Goal: Information Seeking & Learning: Compare options

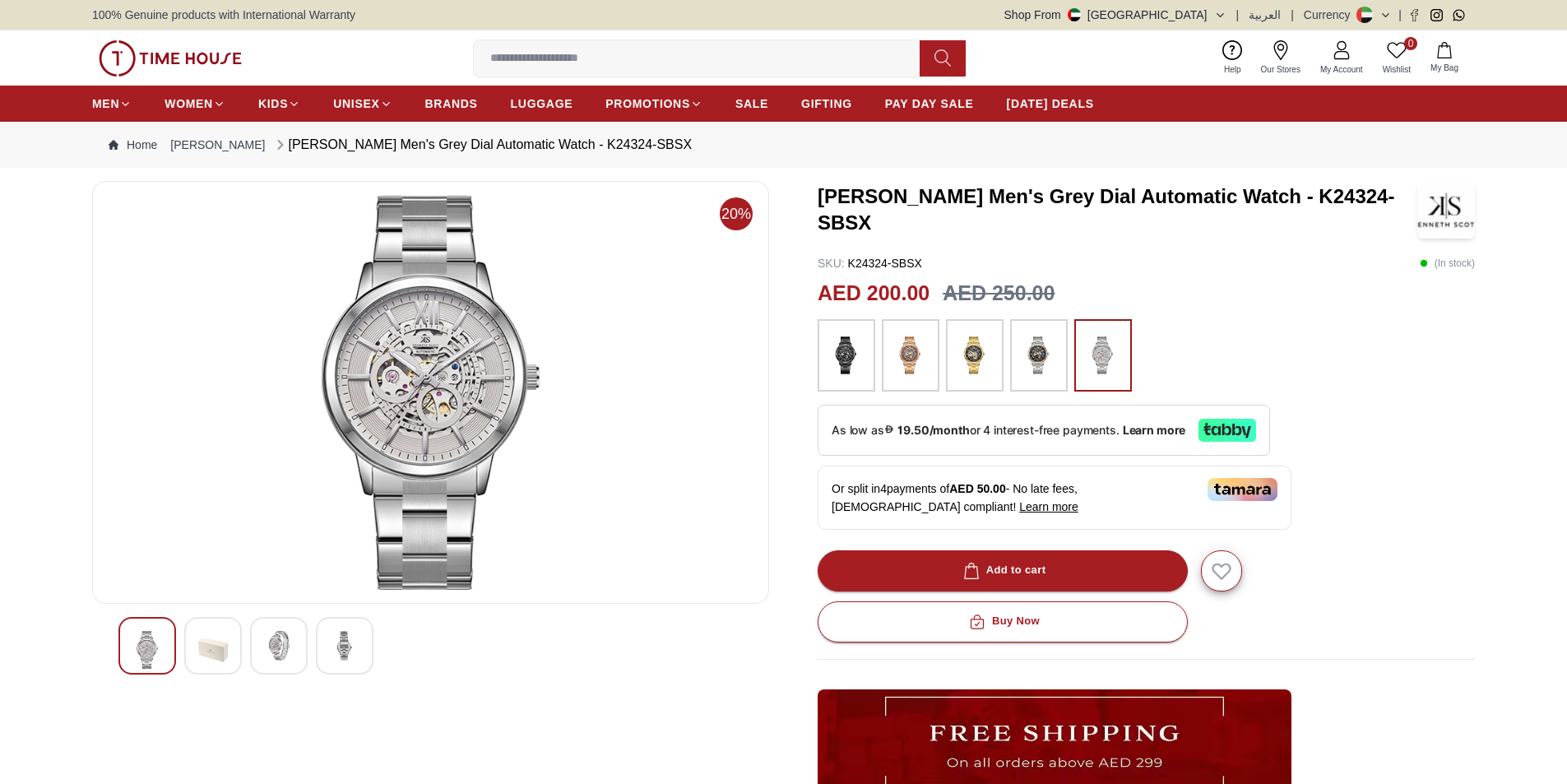
click at [211, 643] on img at bounding box center [213, 650] width 29 height 38
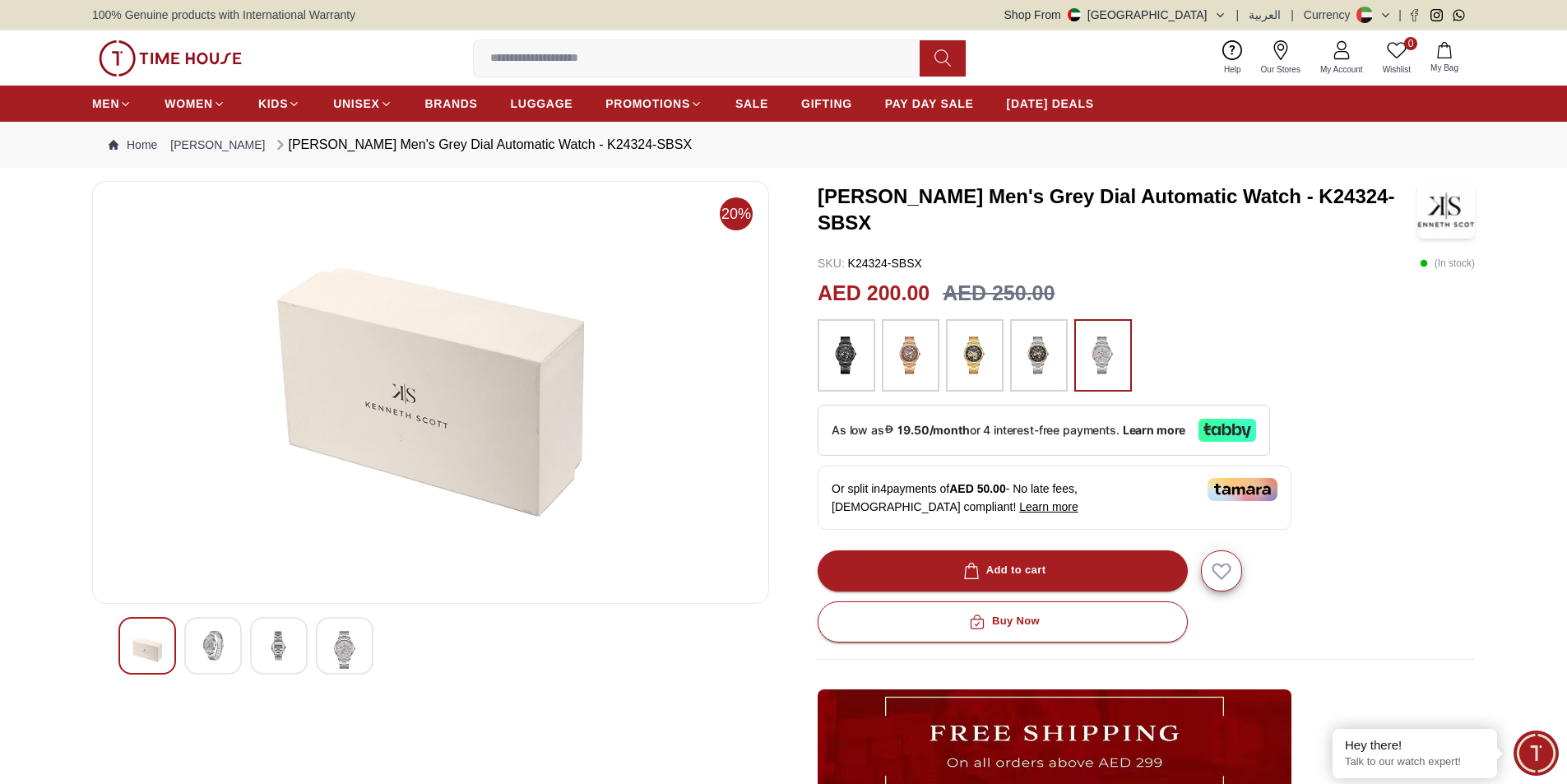
click at [264, 649] on div at bounding box center [279, 645] width 58 height 58
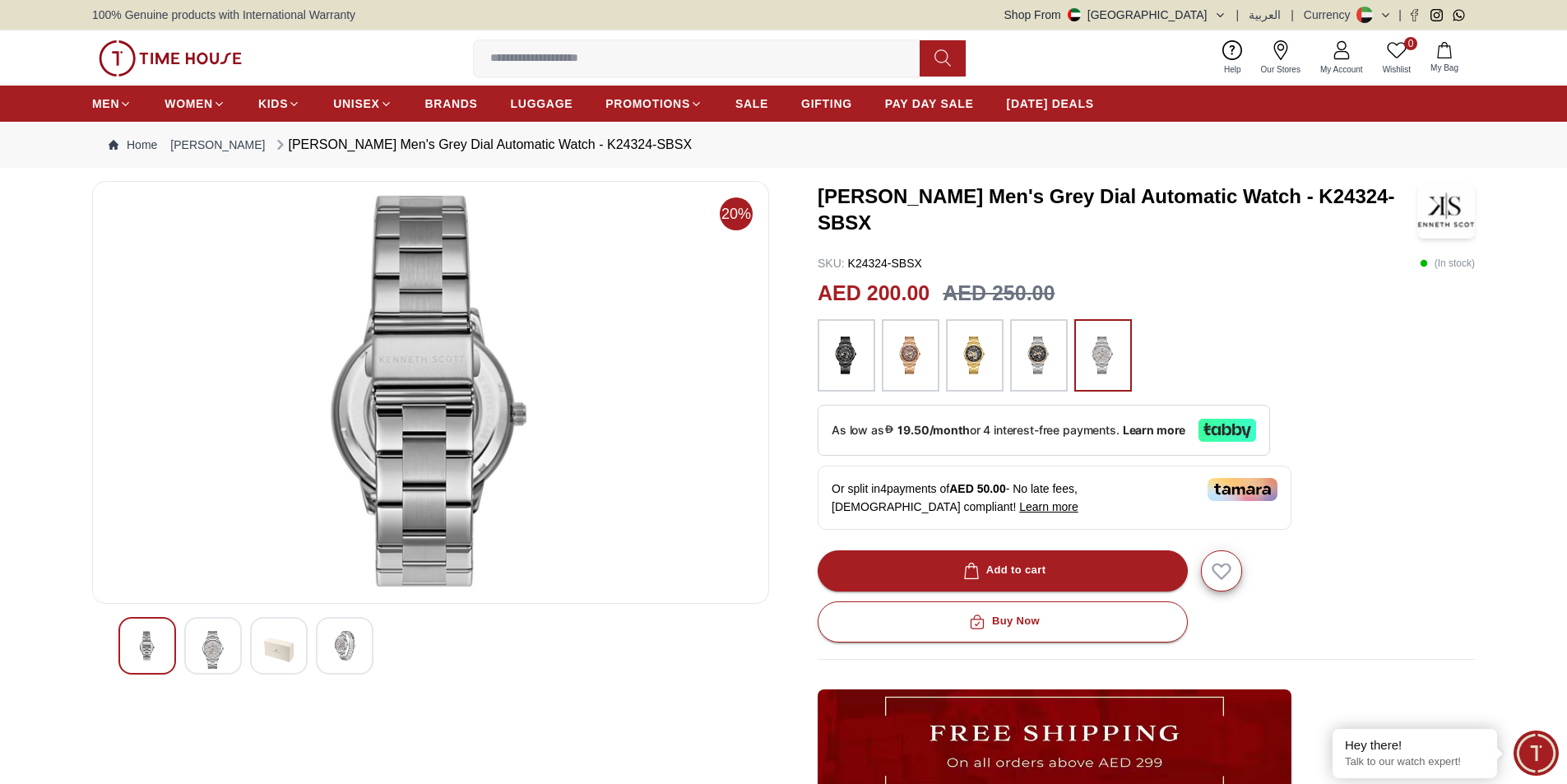
click at [336, 648] on img at bounding box center [345, 645] width 29 height 29
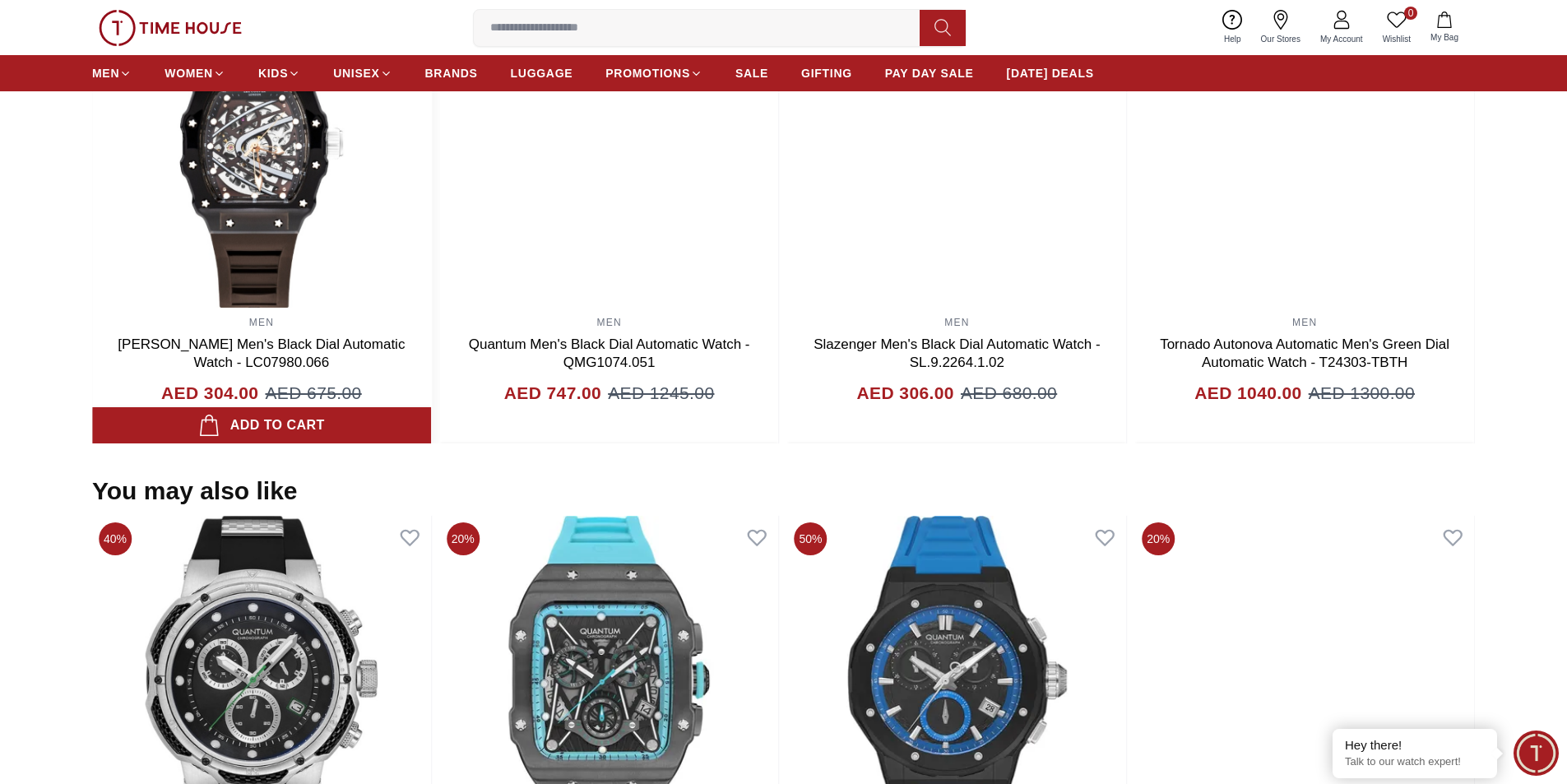
scroll to position [987, 0]
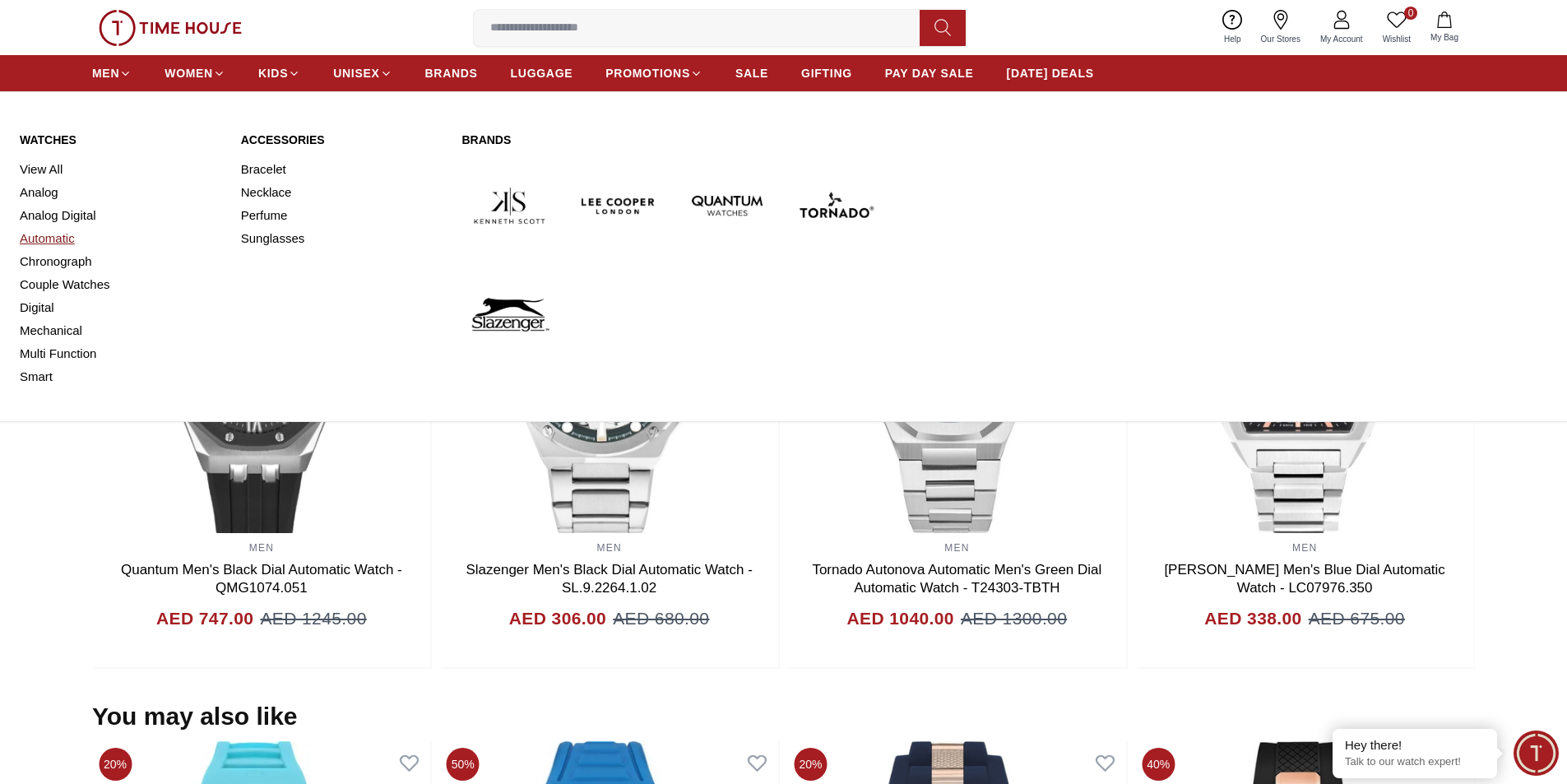
click at [61, 236] on link "Automatic" at bounding box center [120, 238] width 201 height 23
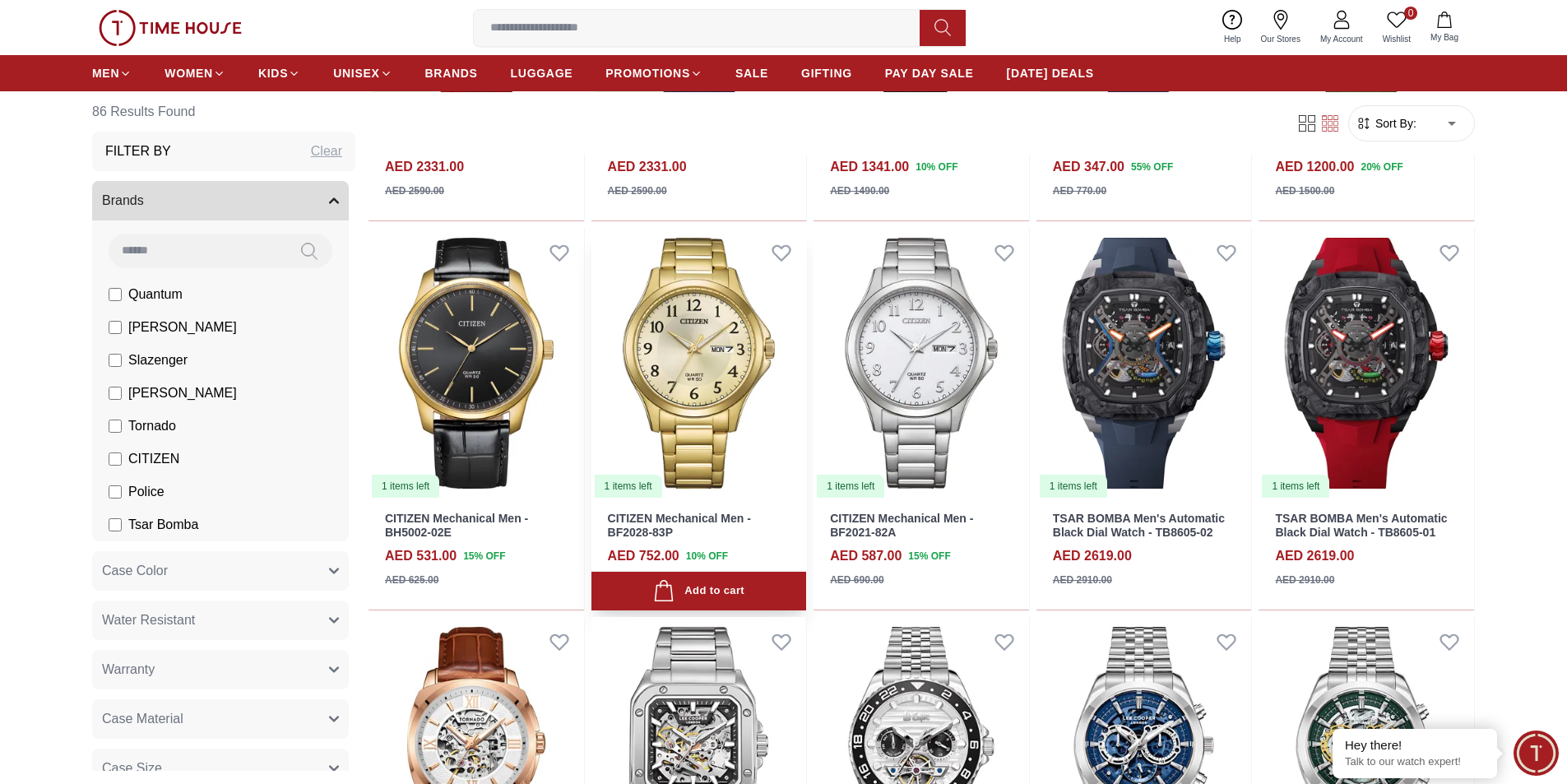
scroll to position [822, 0]
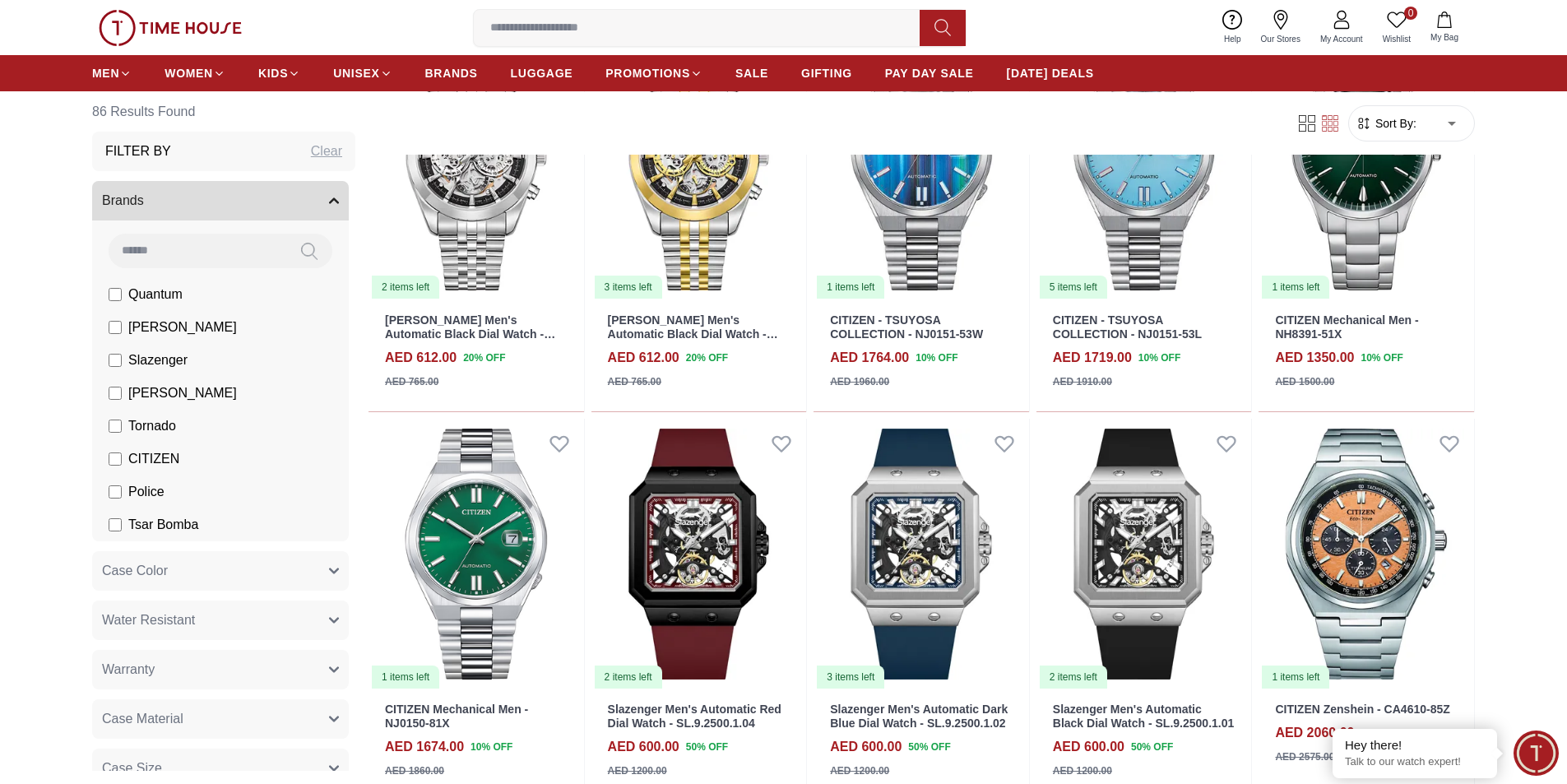
scroll to position [2056, 0]
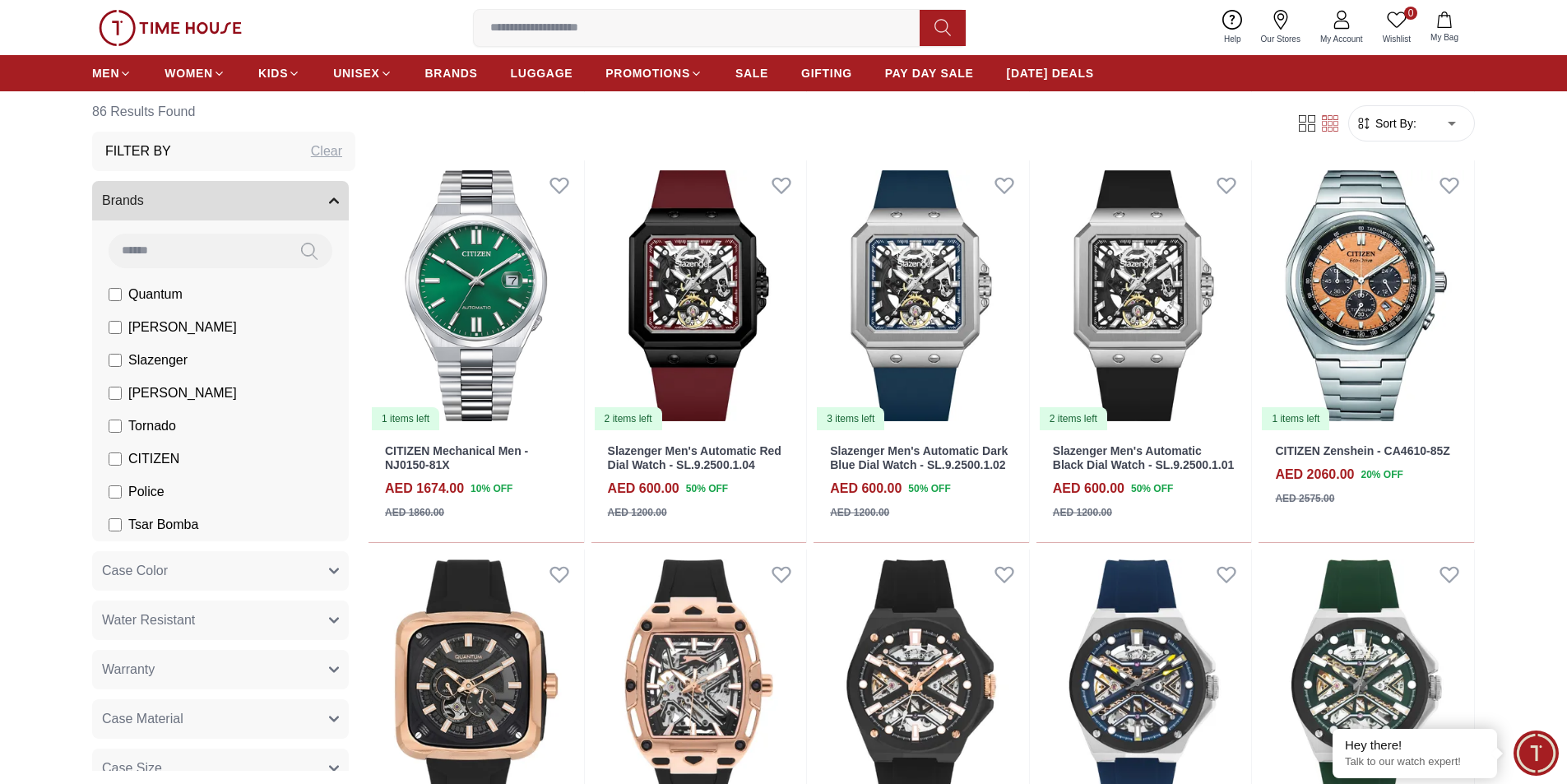
click at [1284, 29] on link "Our Stores" at bounding box center [1280, 27] width 60 height 42
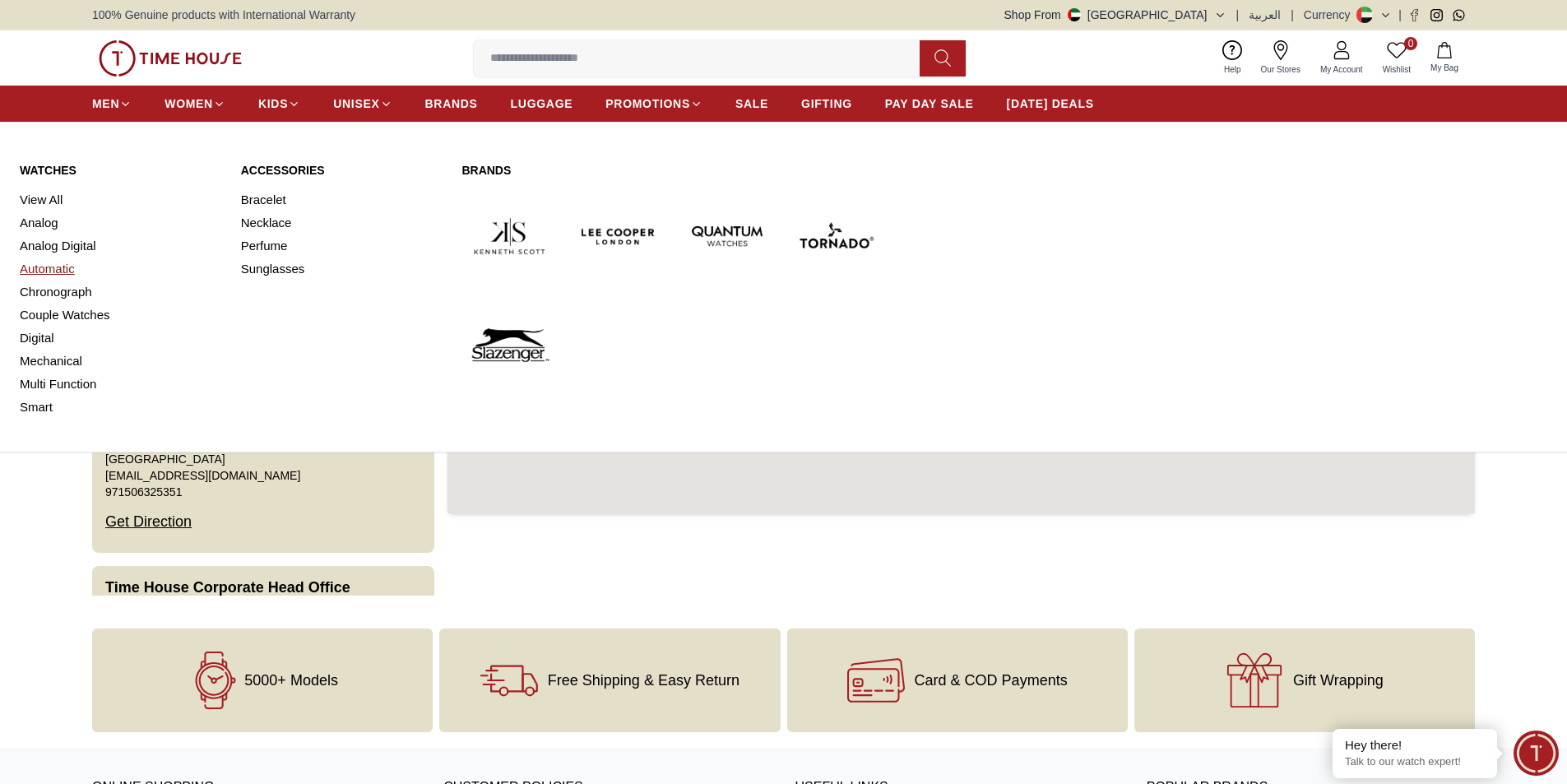
click at [60, 265] on link "Automatic" at bounding box center [120, 269] width 201 height 23
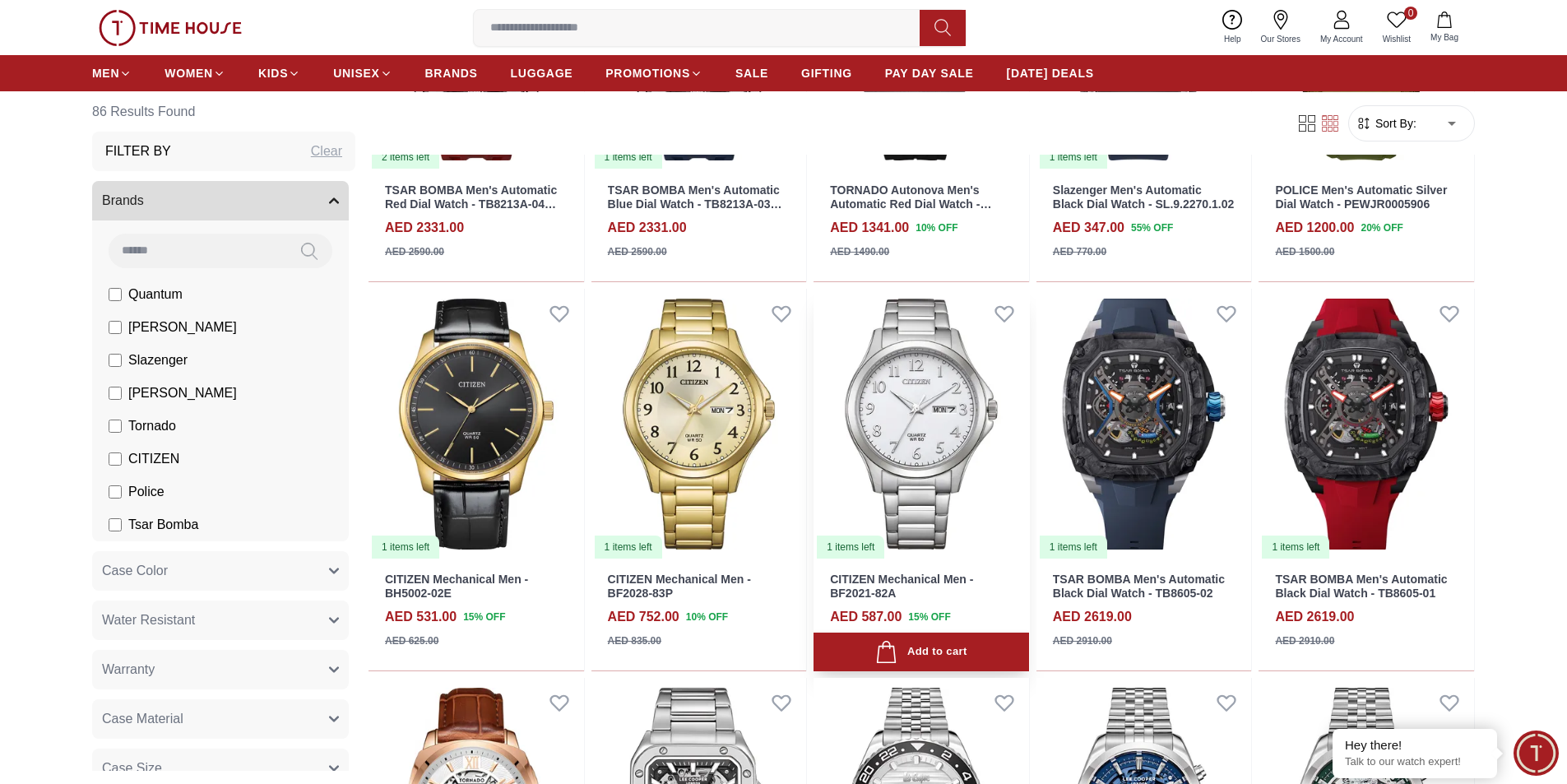
scroll to position [987, 0]
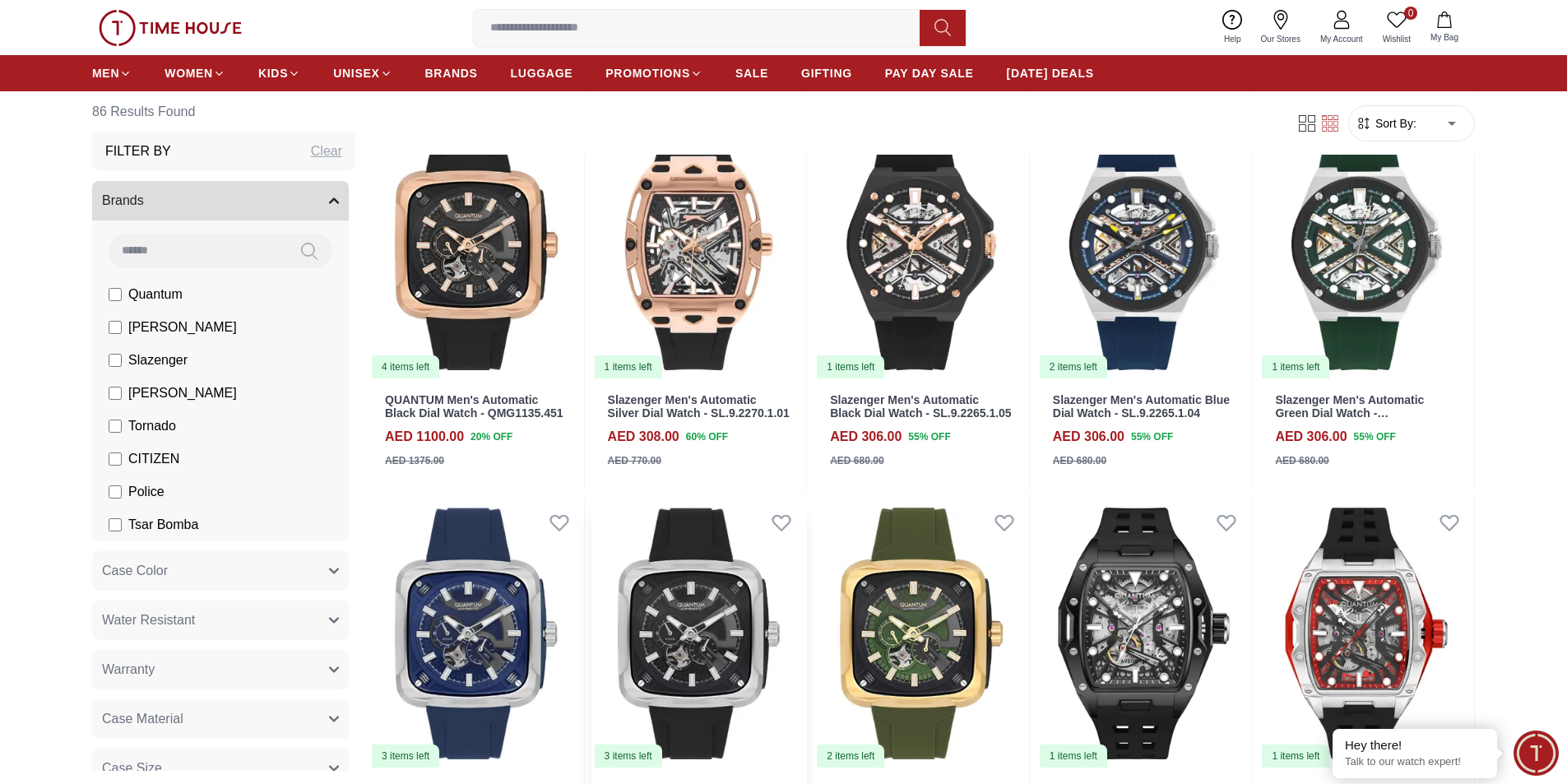
scroll to position [2467, 0]
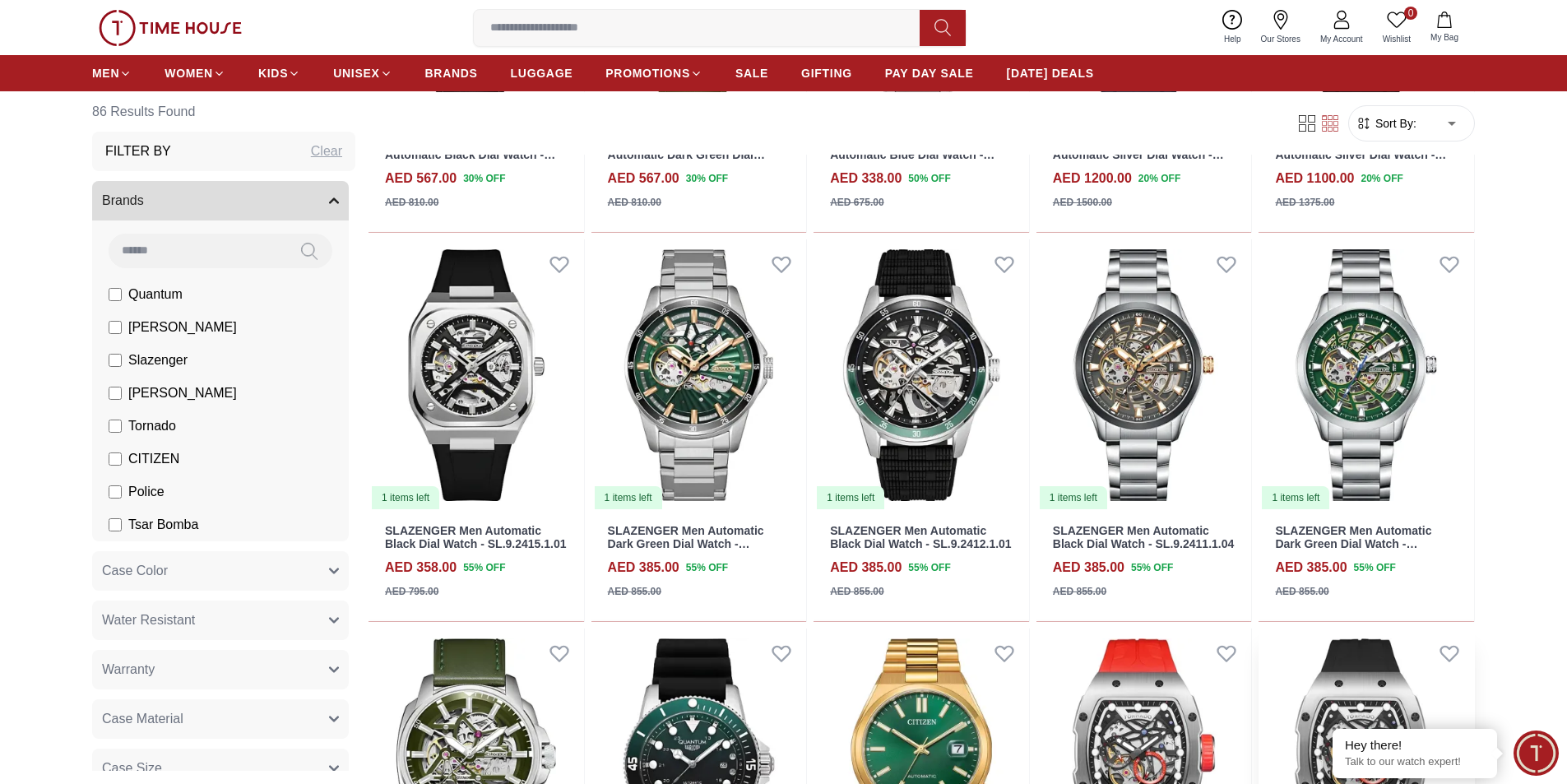
scroll to position [3700, 0]
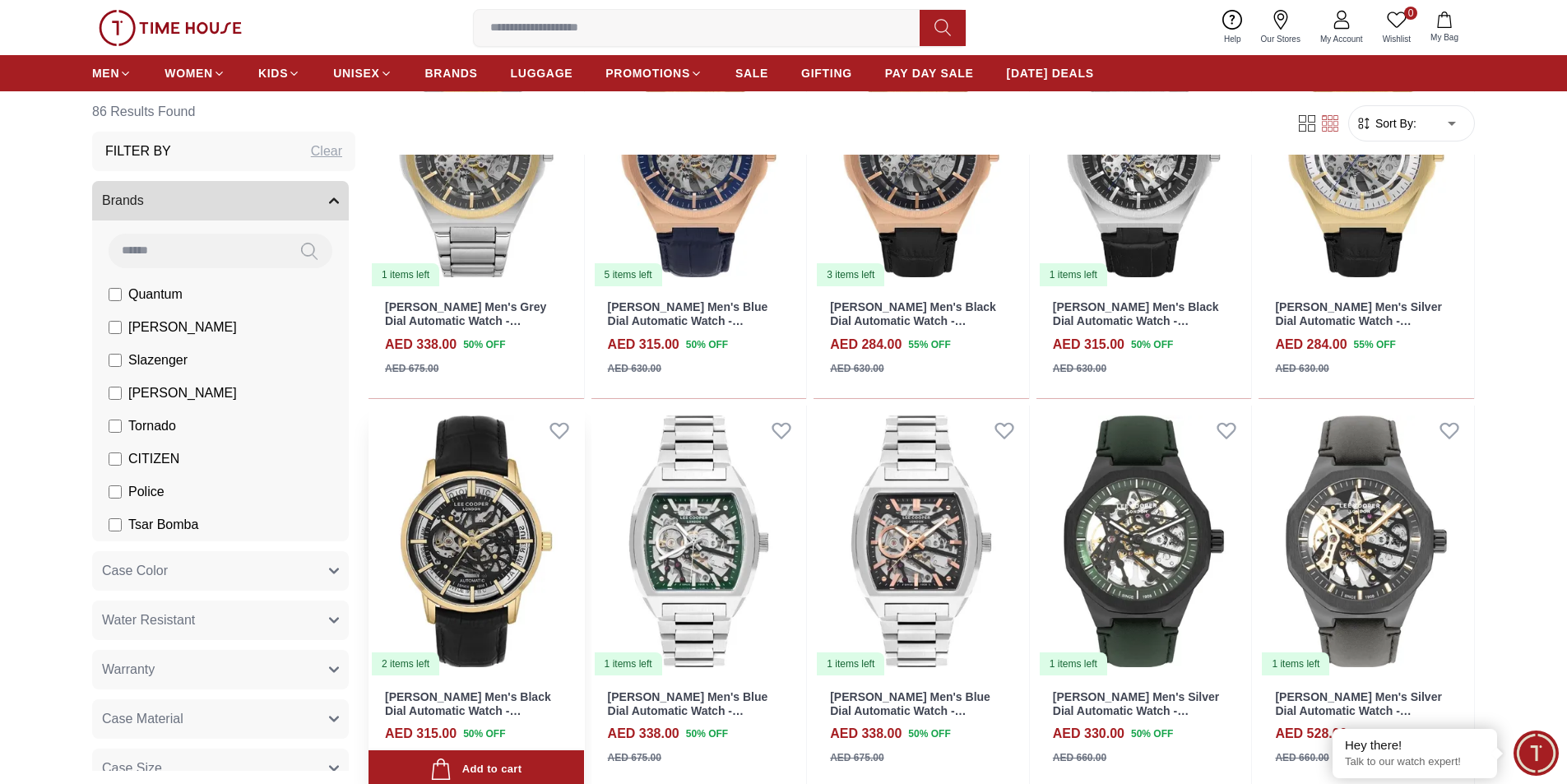
scroll to position [5015, 0]
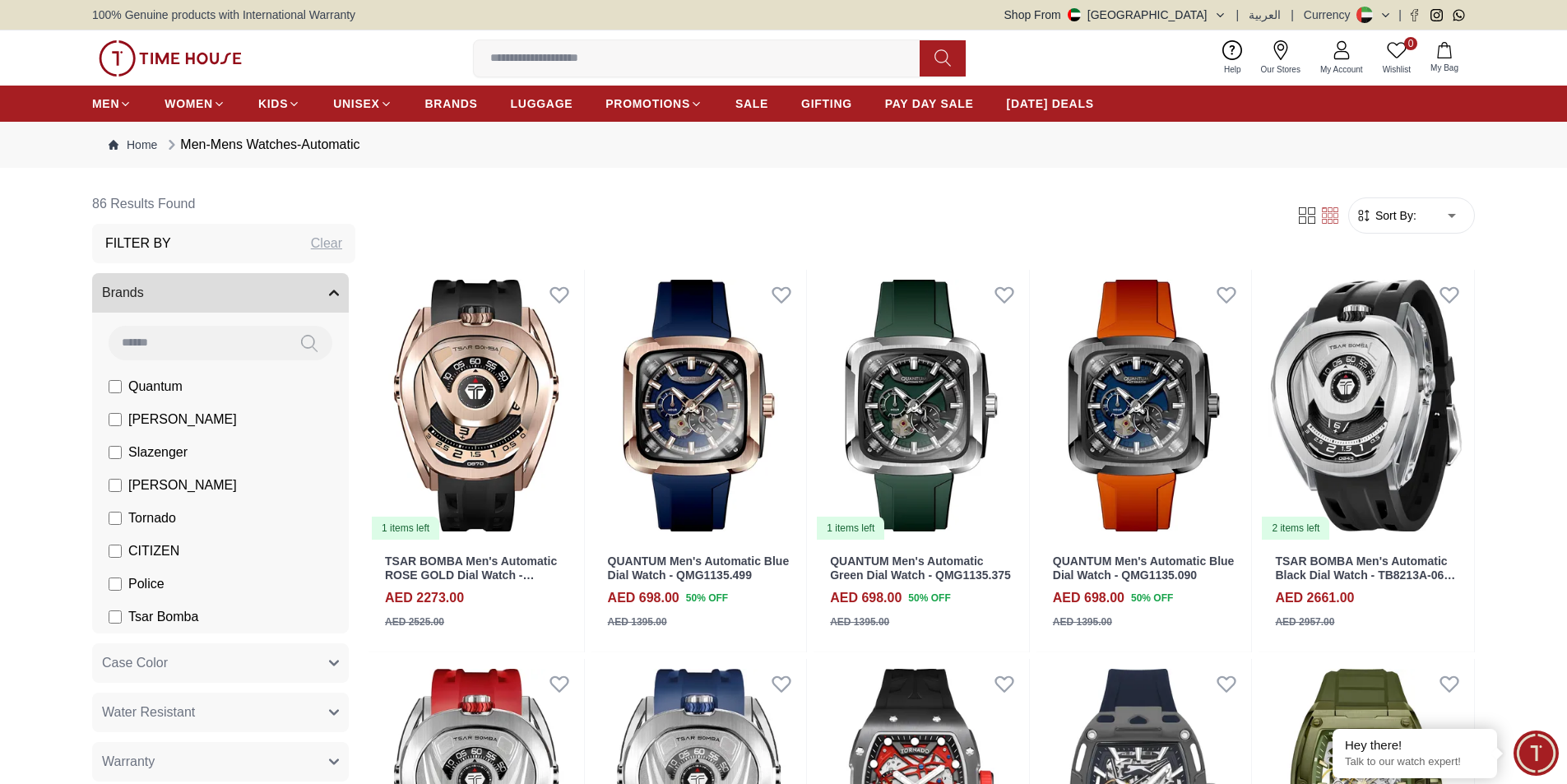
click at [113, 478] on label "[PERSON_NAME]" at bounding box center [173, 485] width 128 height 20
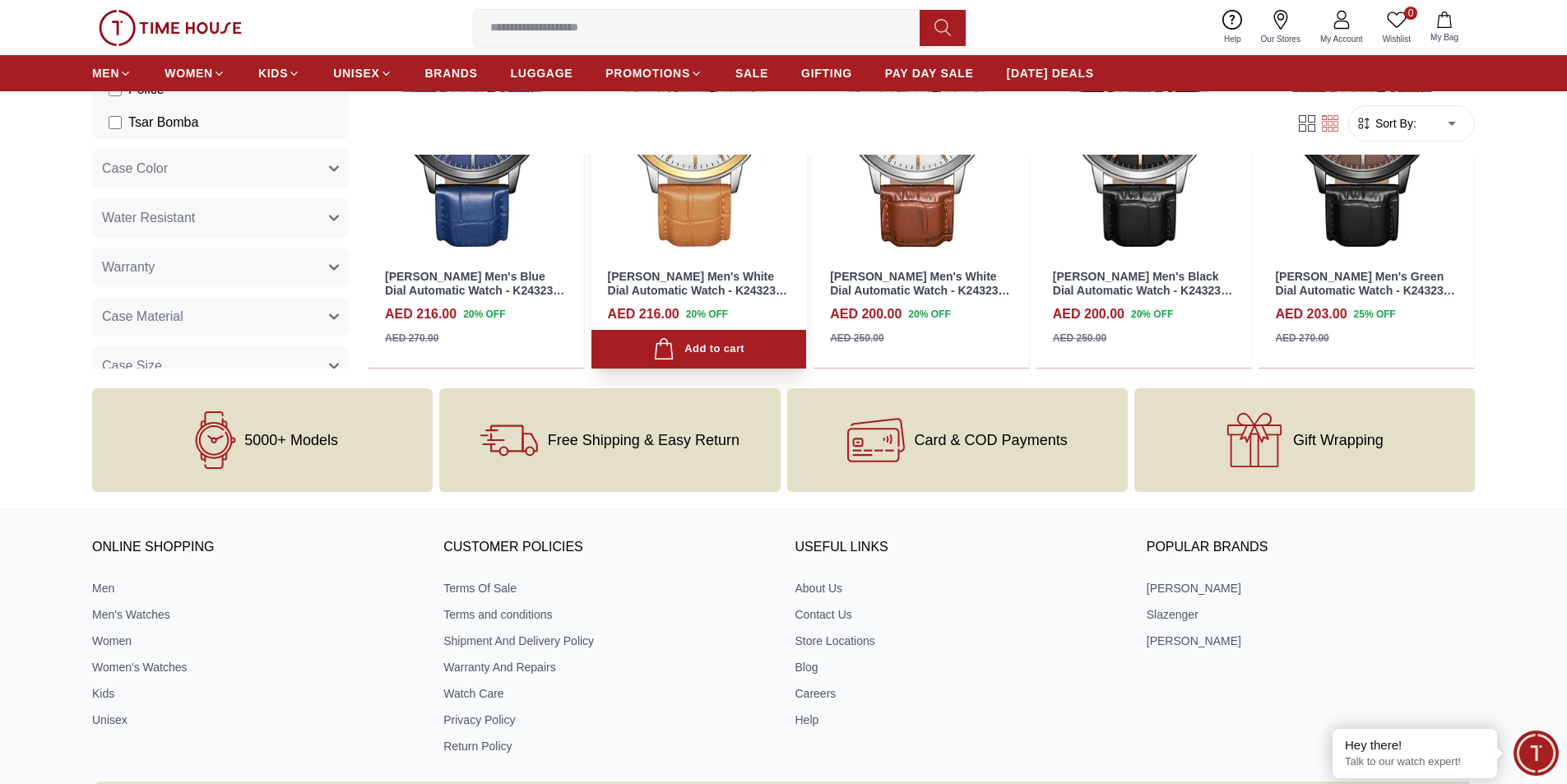
scroll to position [394, 0]
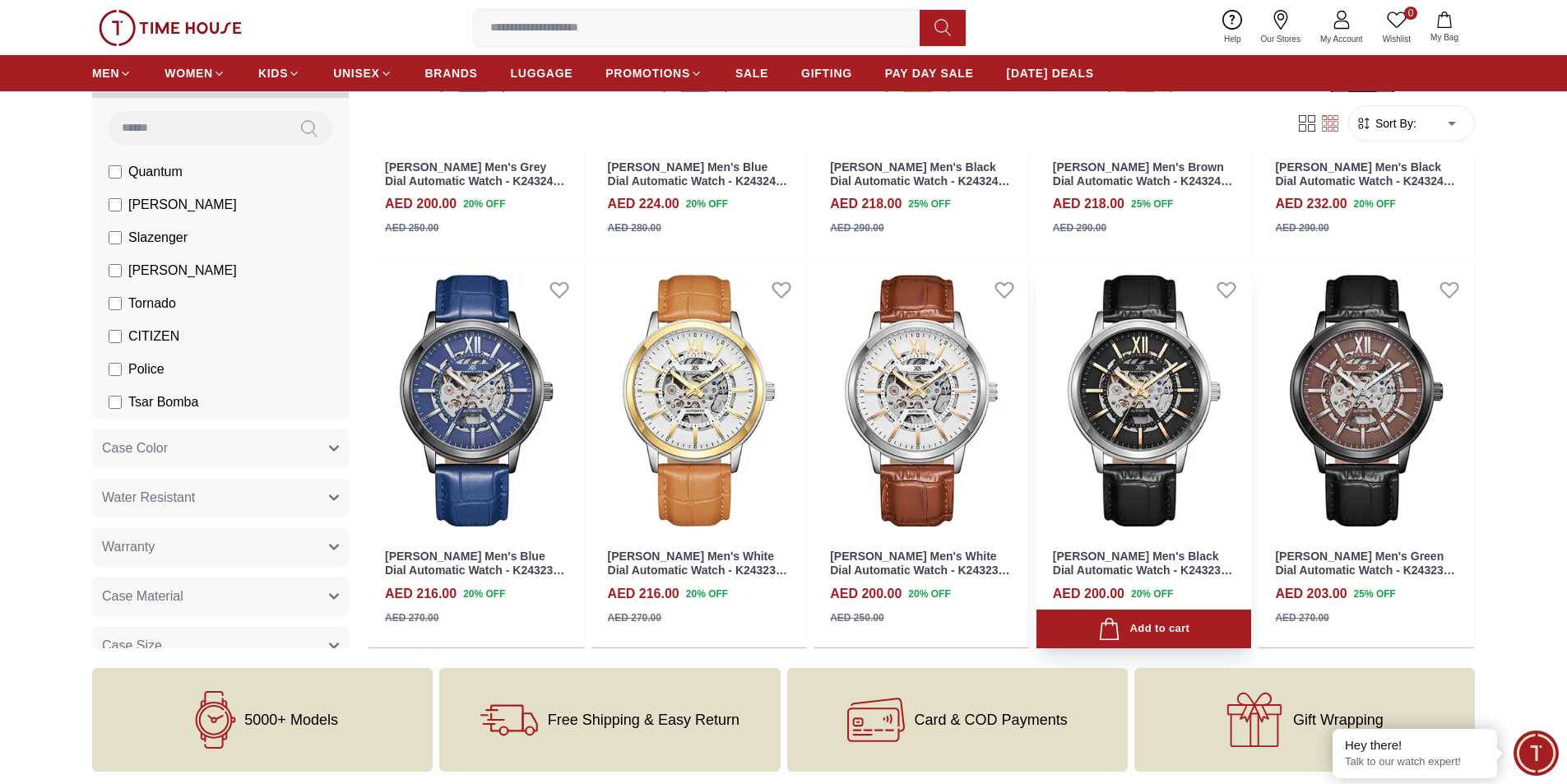
click at [1149, 561] on link "[PERSON_NAME] Men's Black Dial Automatic Watch - K24323-SLBBK" at bounding box center [1142, 570] width 179 height 41
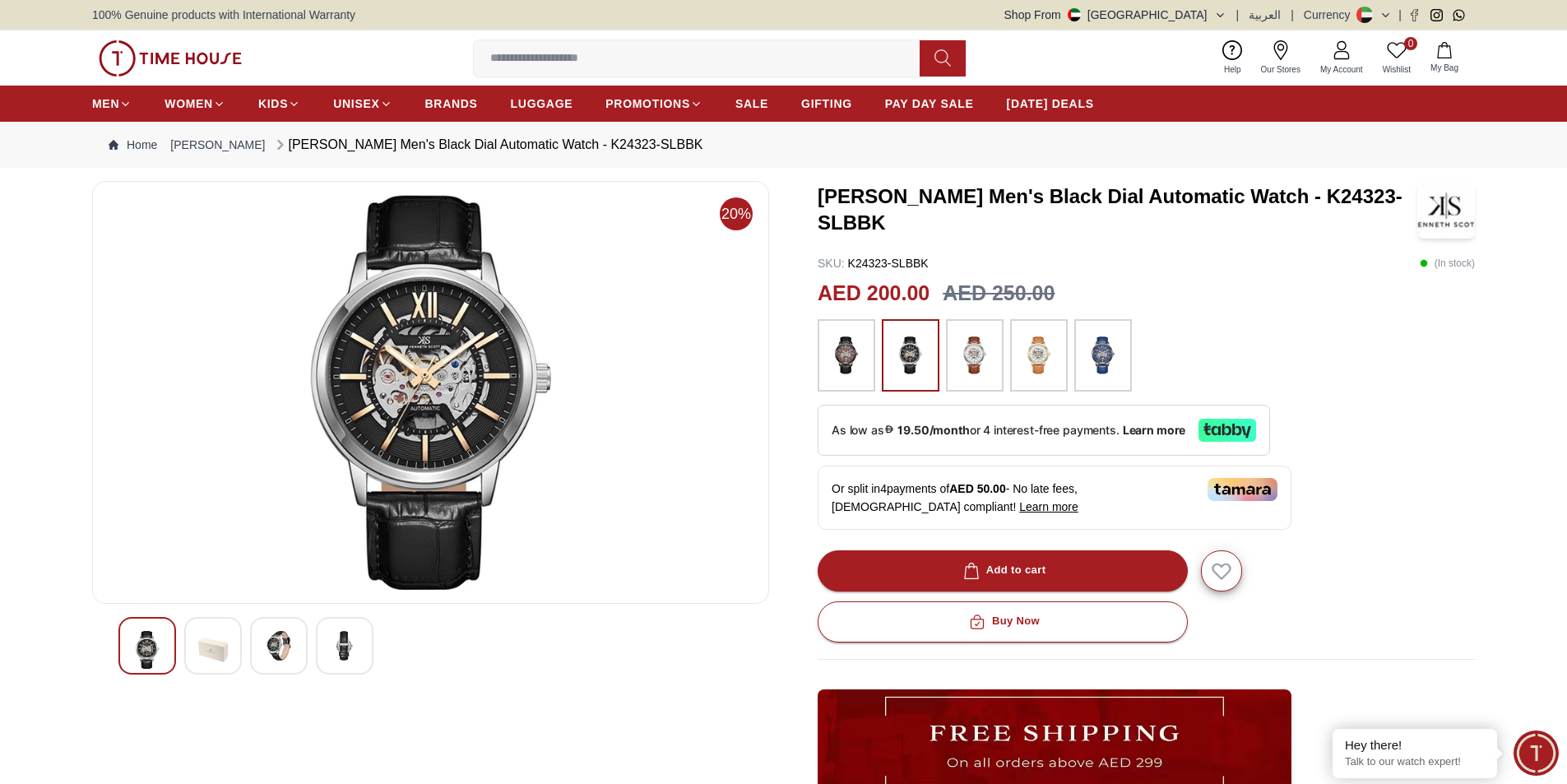
click at [204, 656] on img at bounding box center [213, 650] width 29 height 38
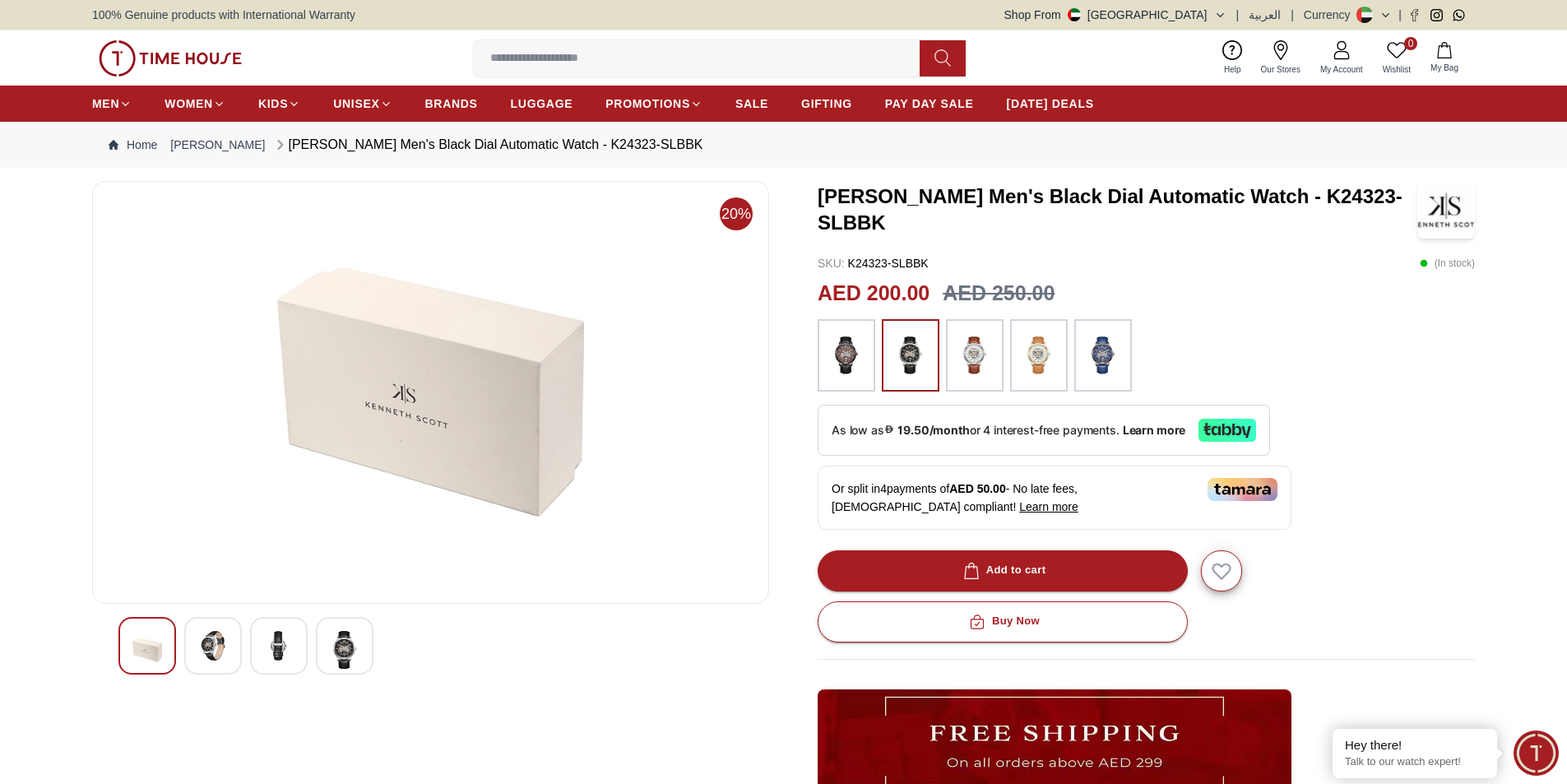
click at [264, 645] on img at bounding box center [279, 645] width 29 height 29
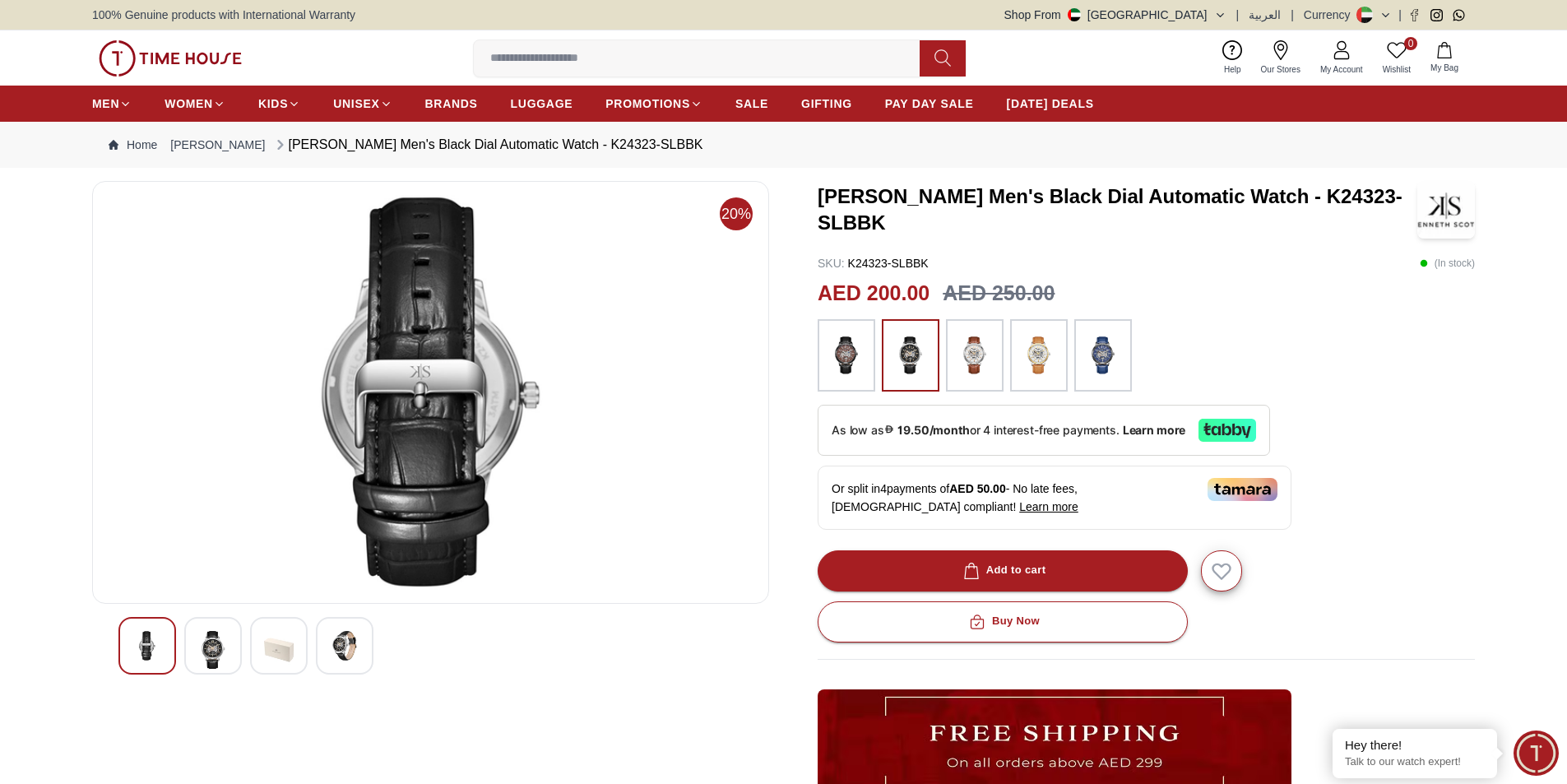
click at [350, 645] on img at bounding box center [345, 645] width 29 height 29
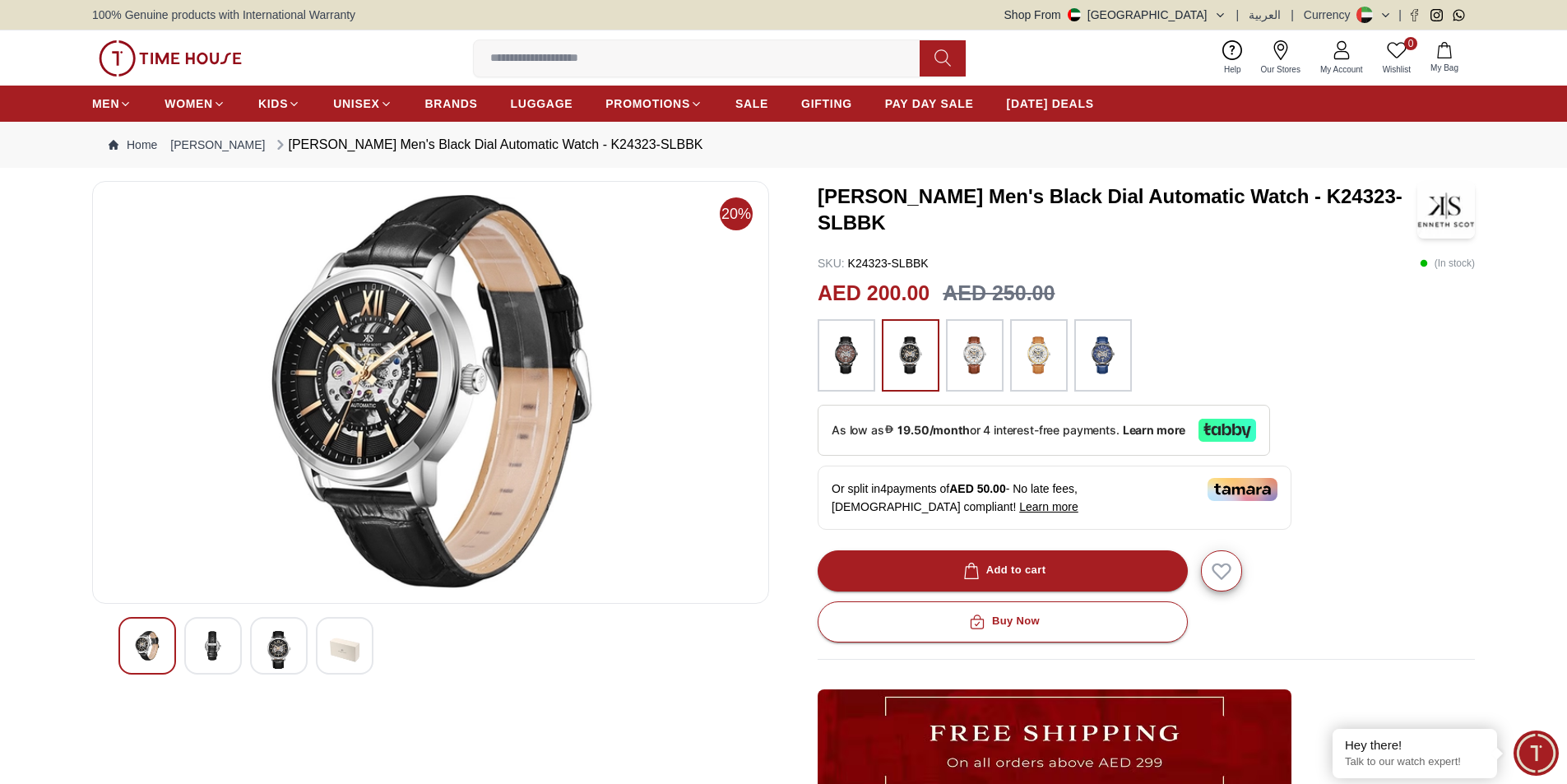
click at [210, 655] on img at bounding box center [213, 645] width 29 height 29
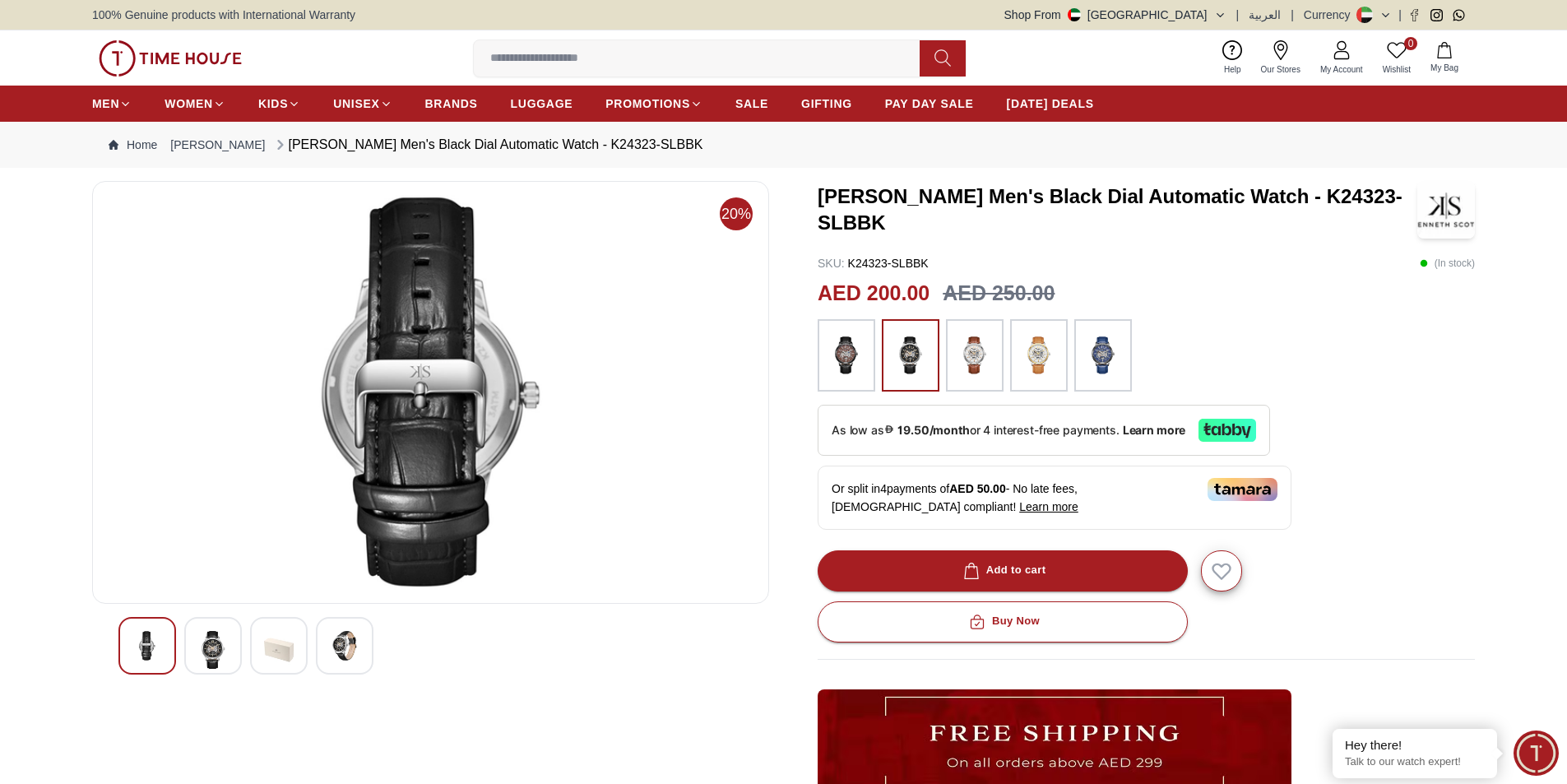
click at [256, 651] on div at bounding box center [279, 645] width 58 height 58
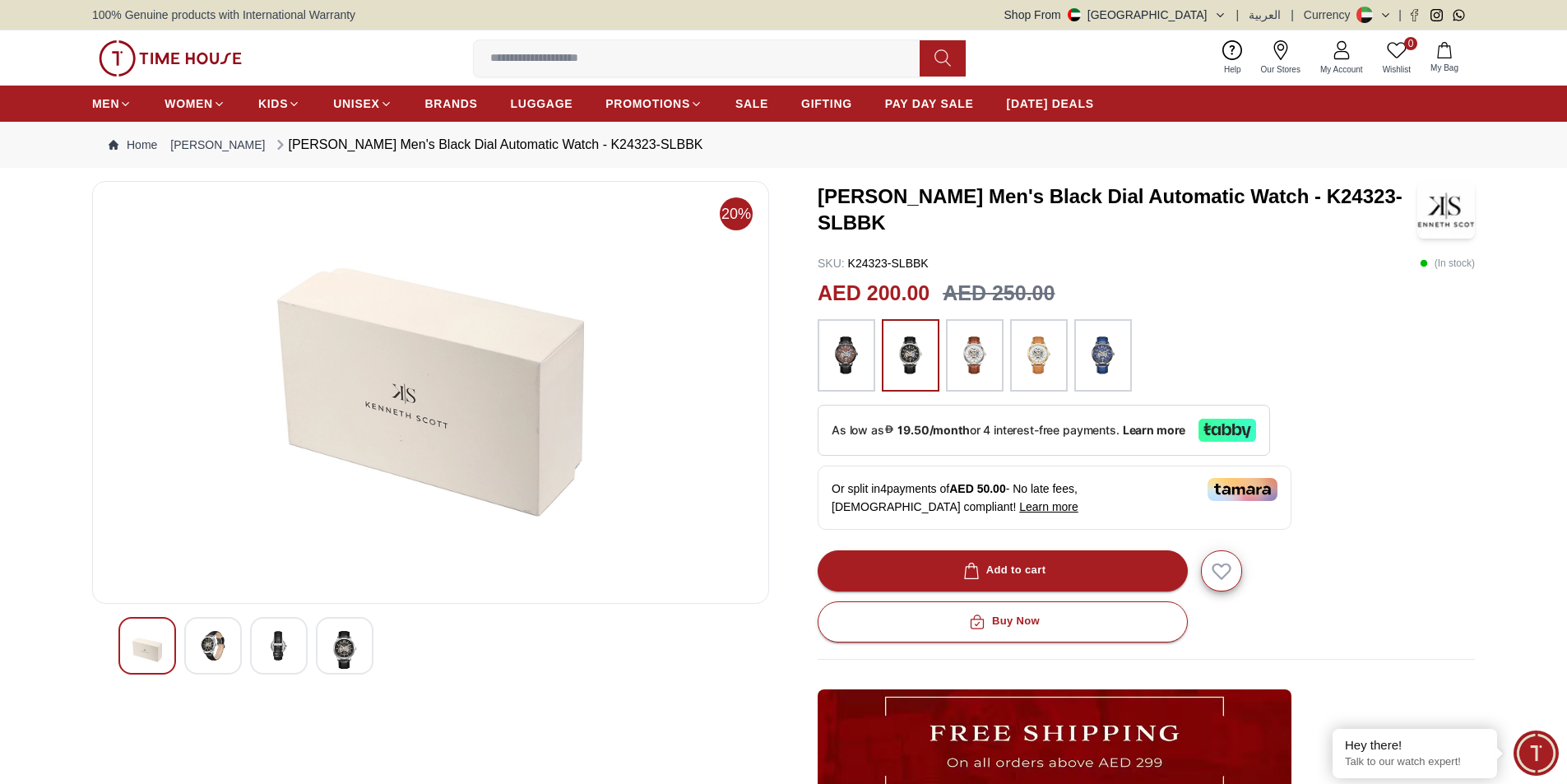
click at [446, 437] on img at bounding box center [430, 392] width 649 height 395
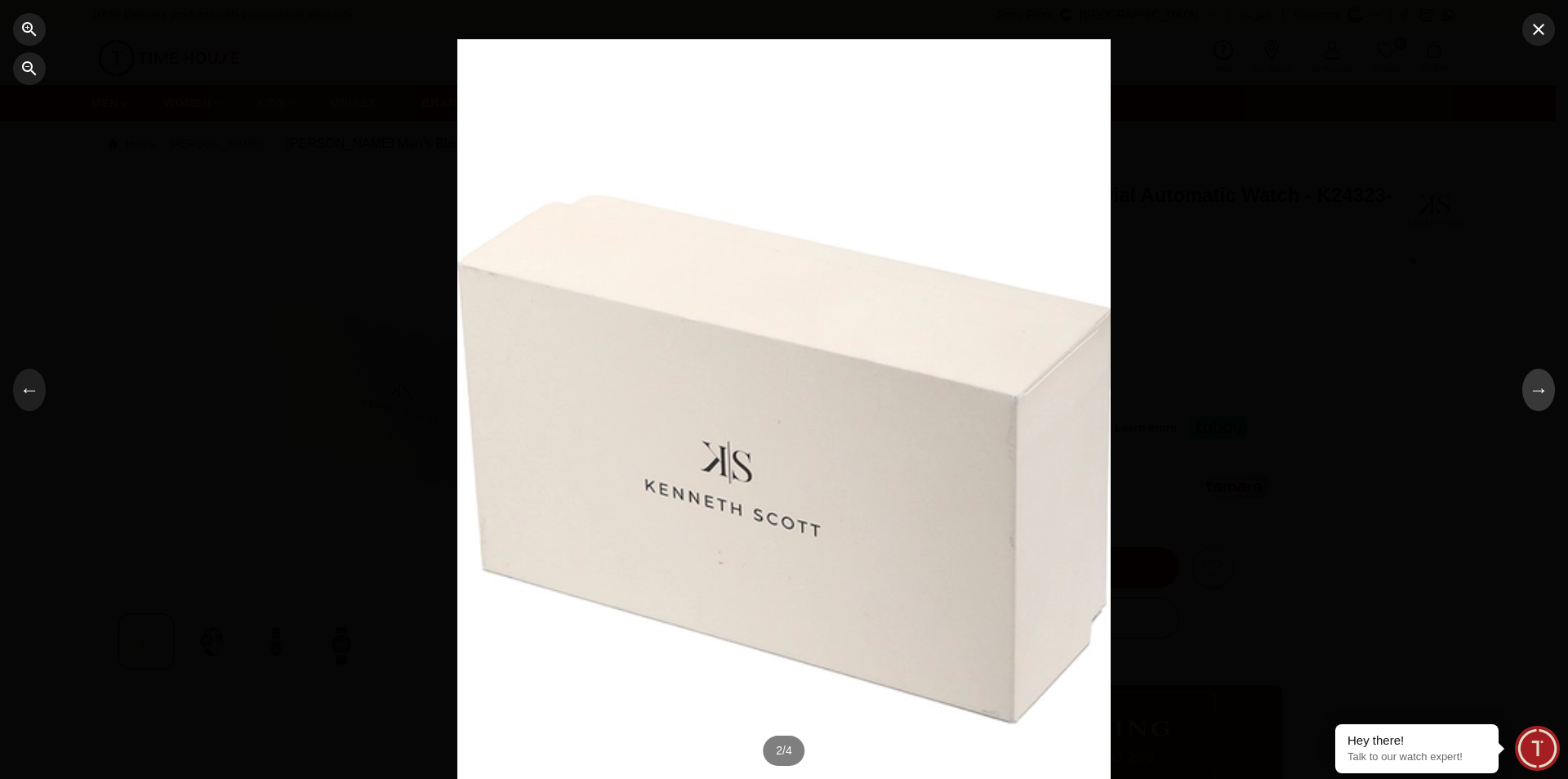
click at [1547, 402] on button "→" at bounding box center [1538, 390] width 33 height 42
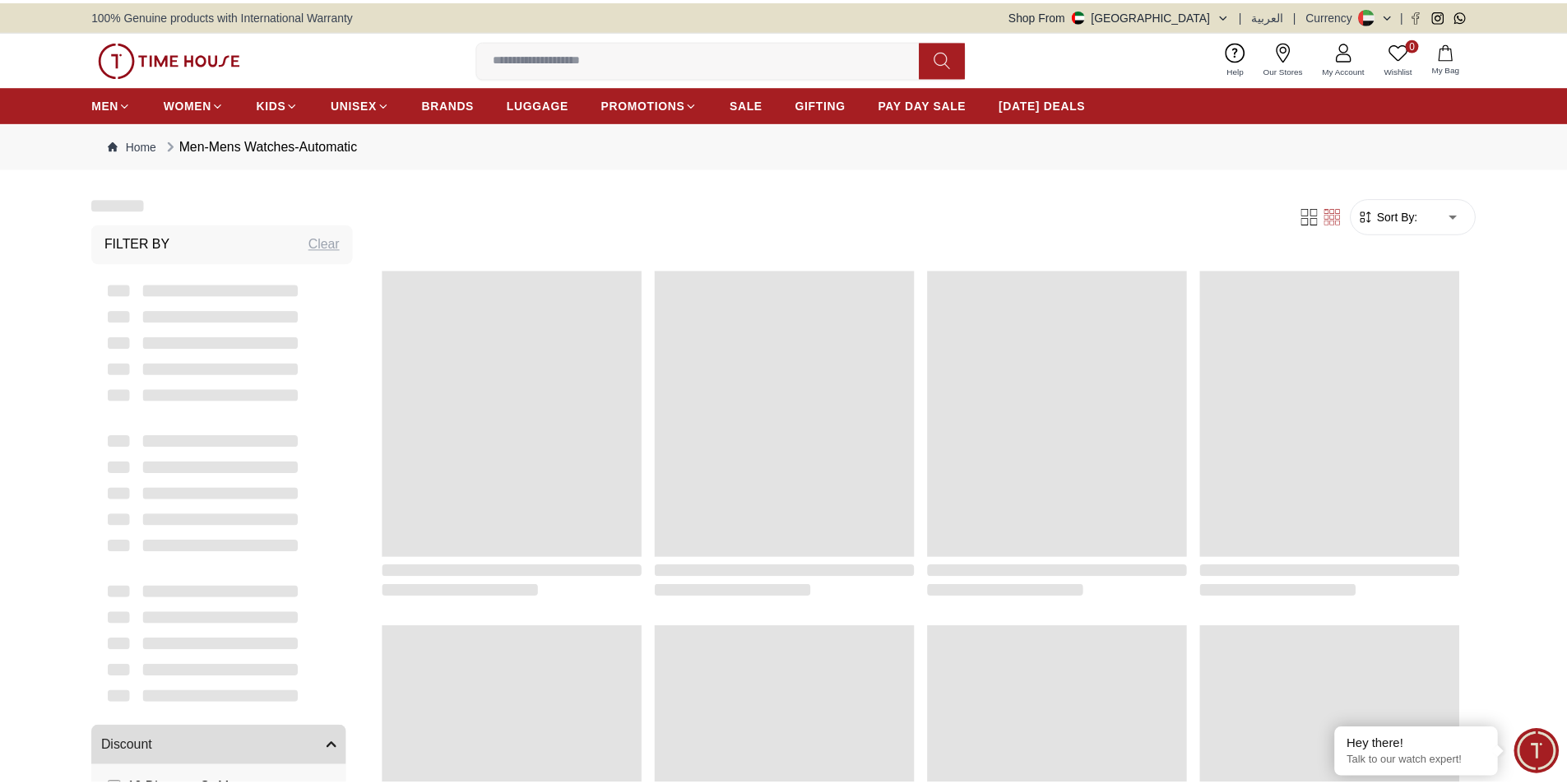
scroll to position [394, 0]
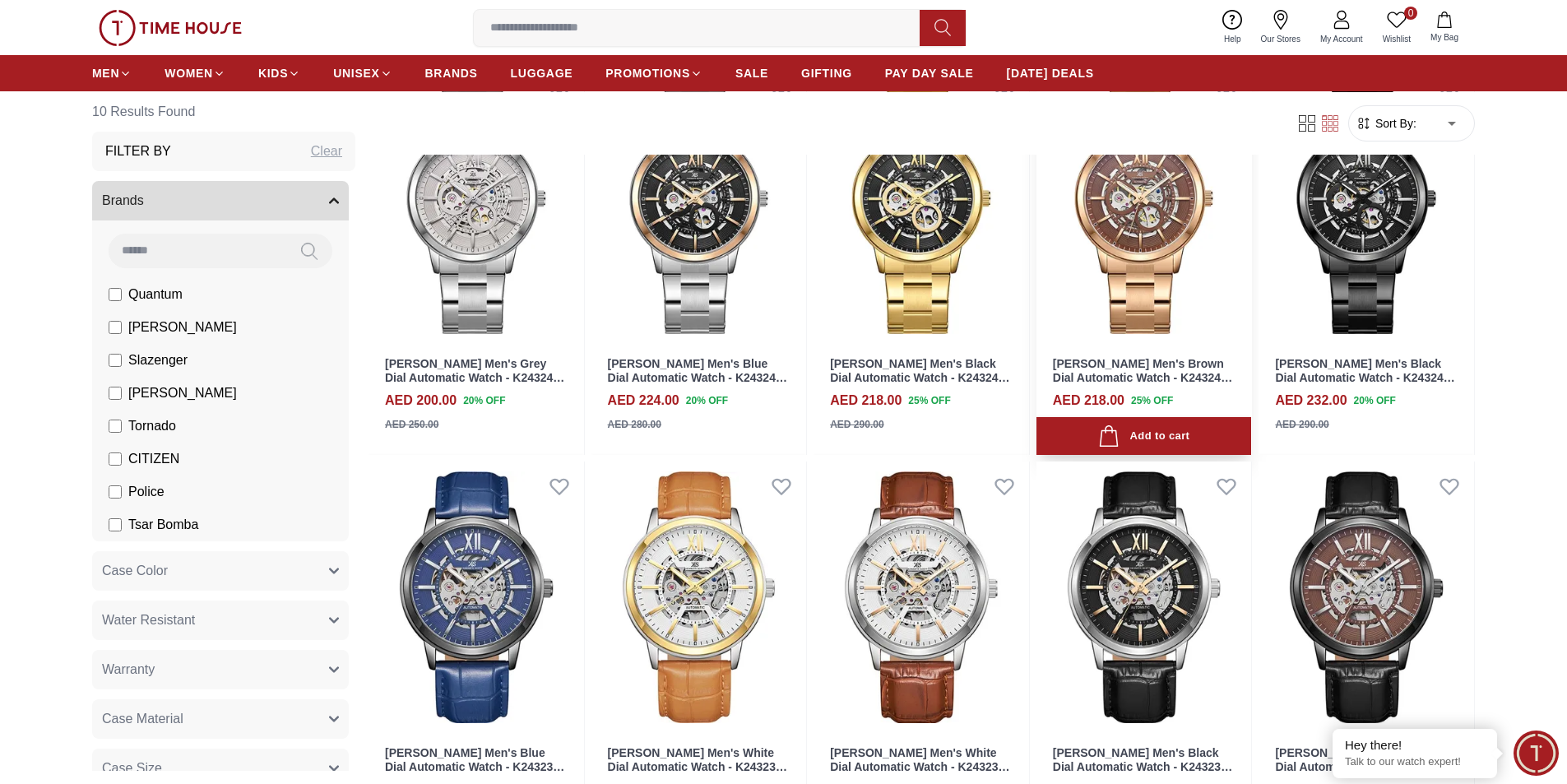
scroll to position [476, 0]
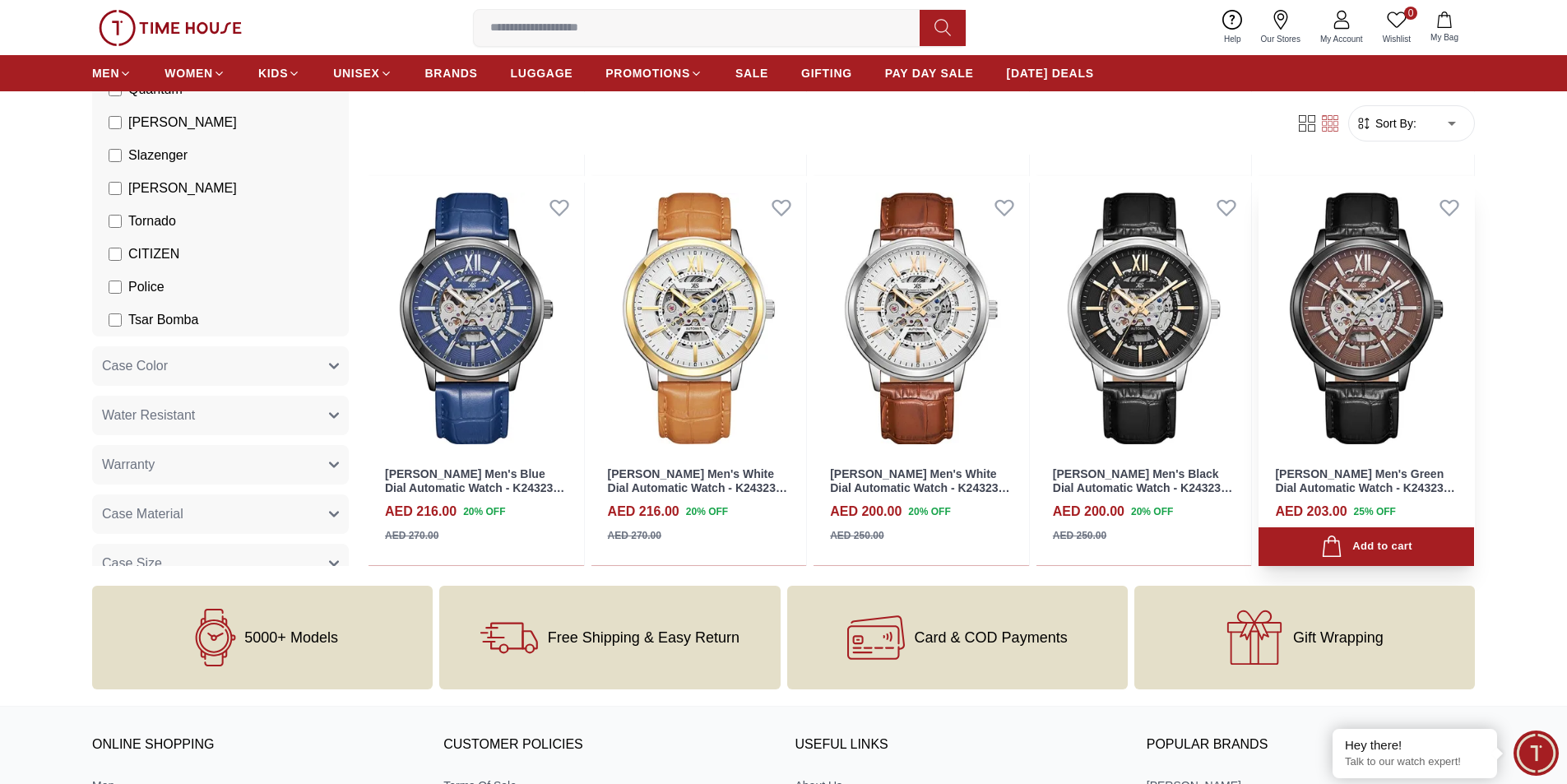
click at [1380, 482] on link "[PERSON_NAME] Men's Green Dial Automatic Watch - K24323-BLBH" at bounding box center [1364, 488] width 179 height 41
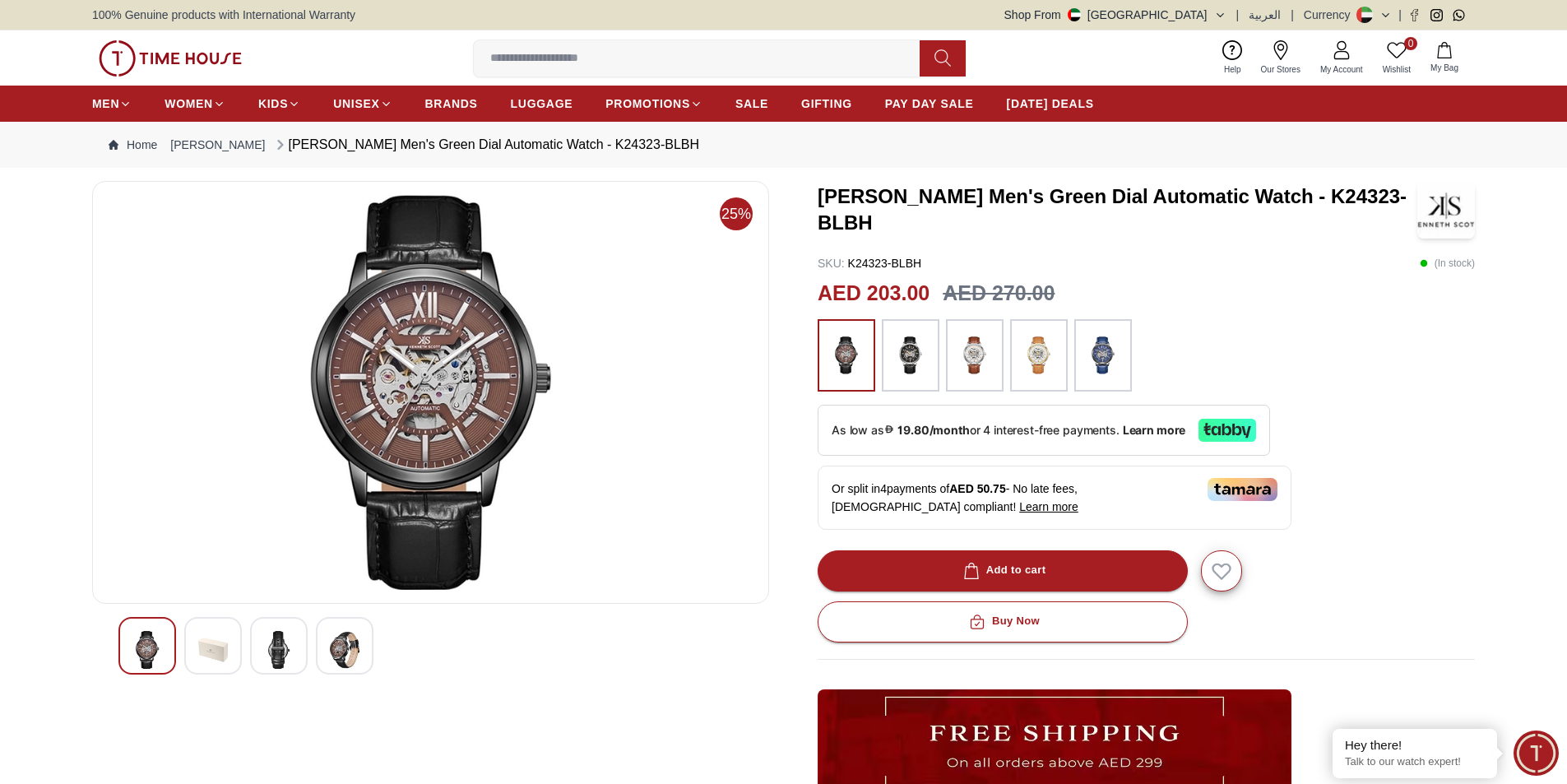
click at [204, 651] on img at bounding box center [213, 650] width 29 height 38
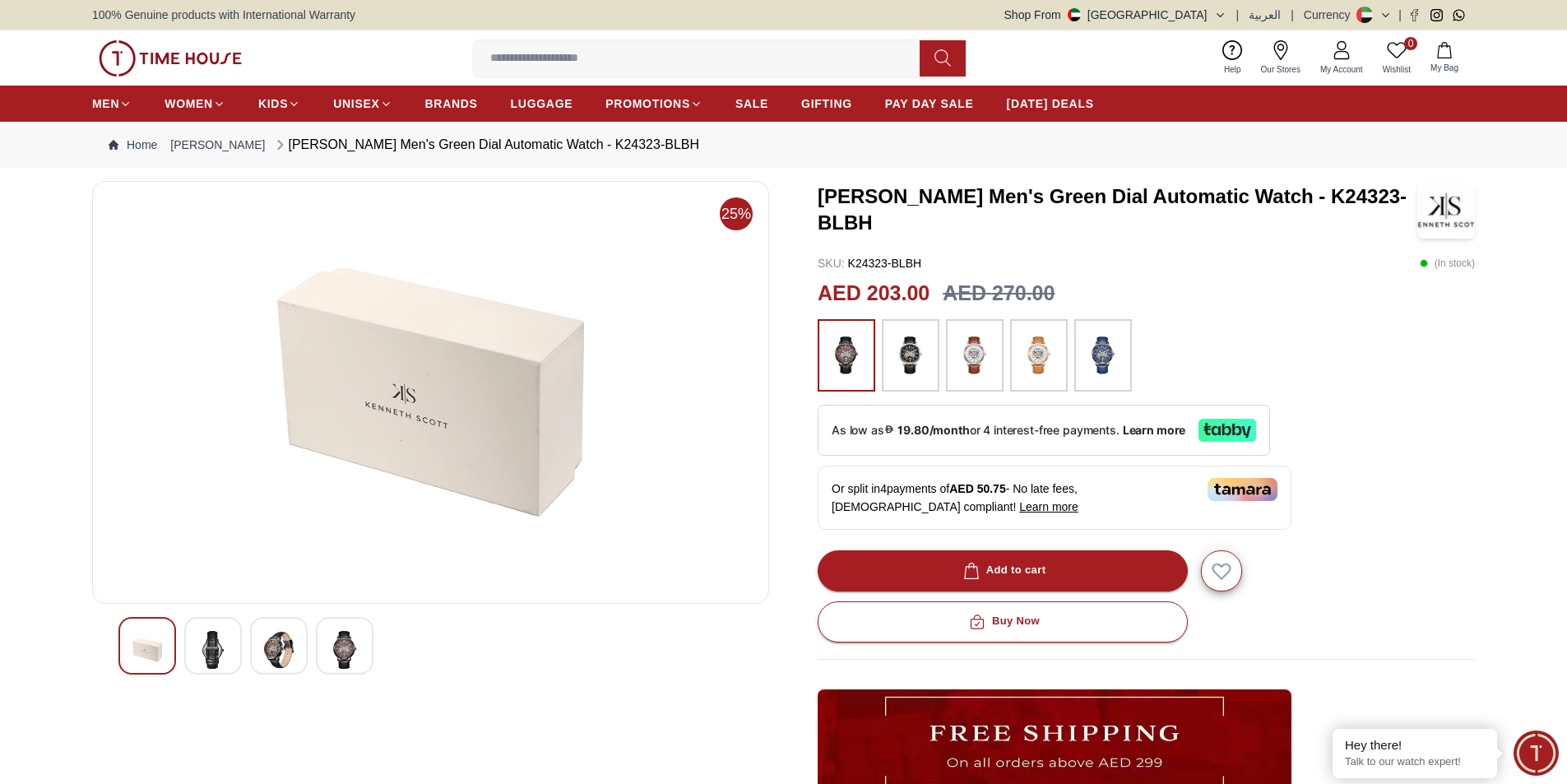
click at [280, 652] on img at bounding box center [279, 650] width 29 height 38
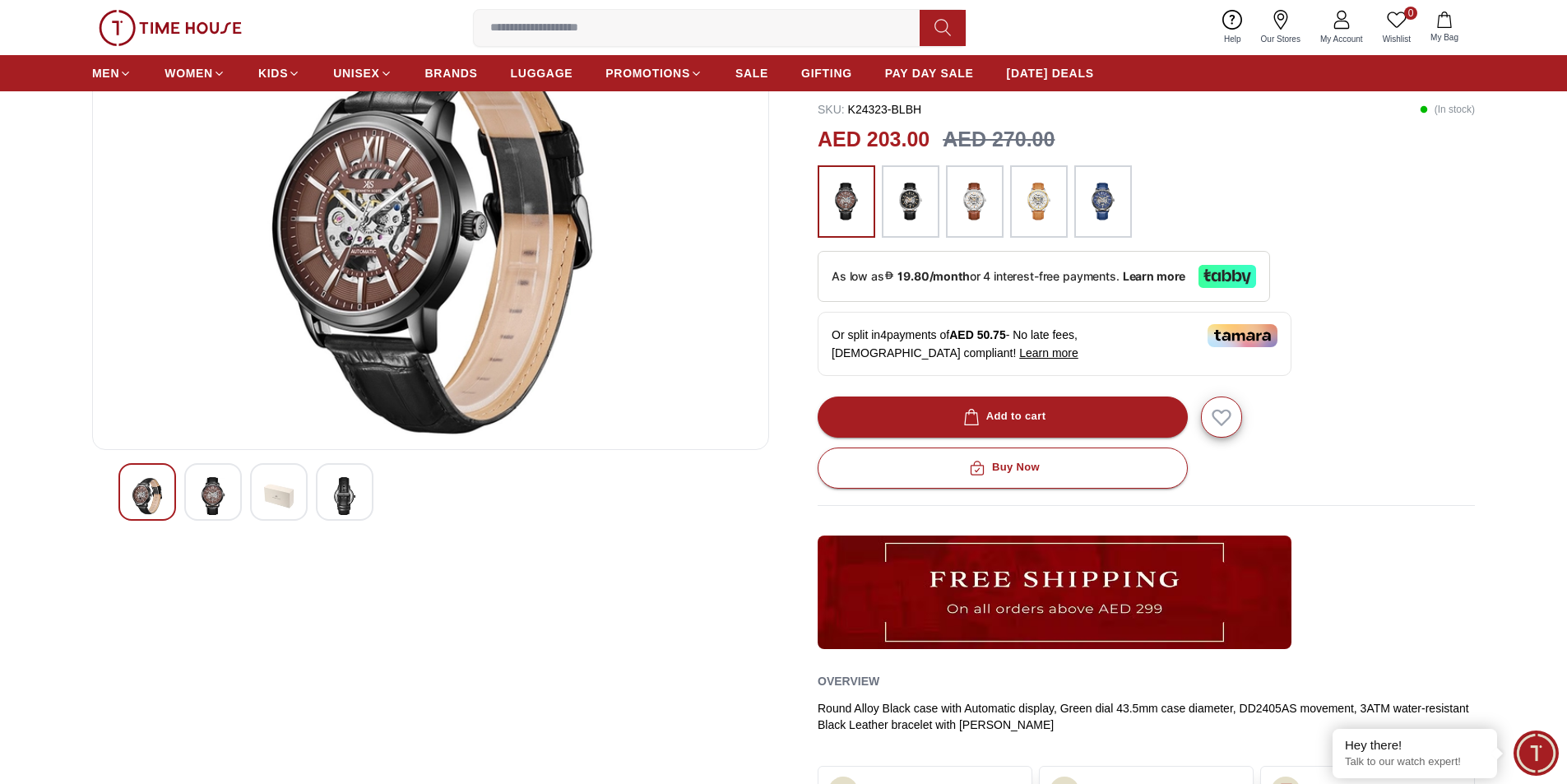
scroll to position [165, 0]
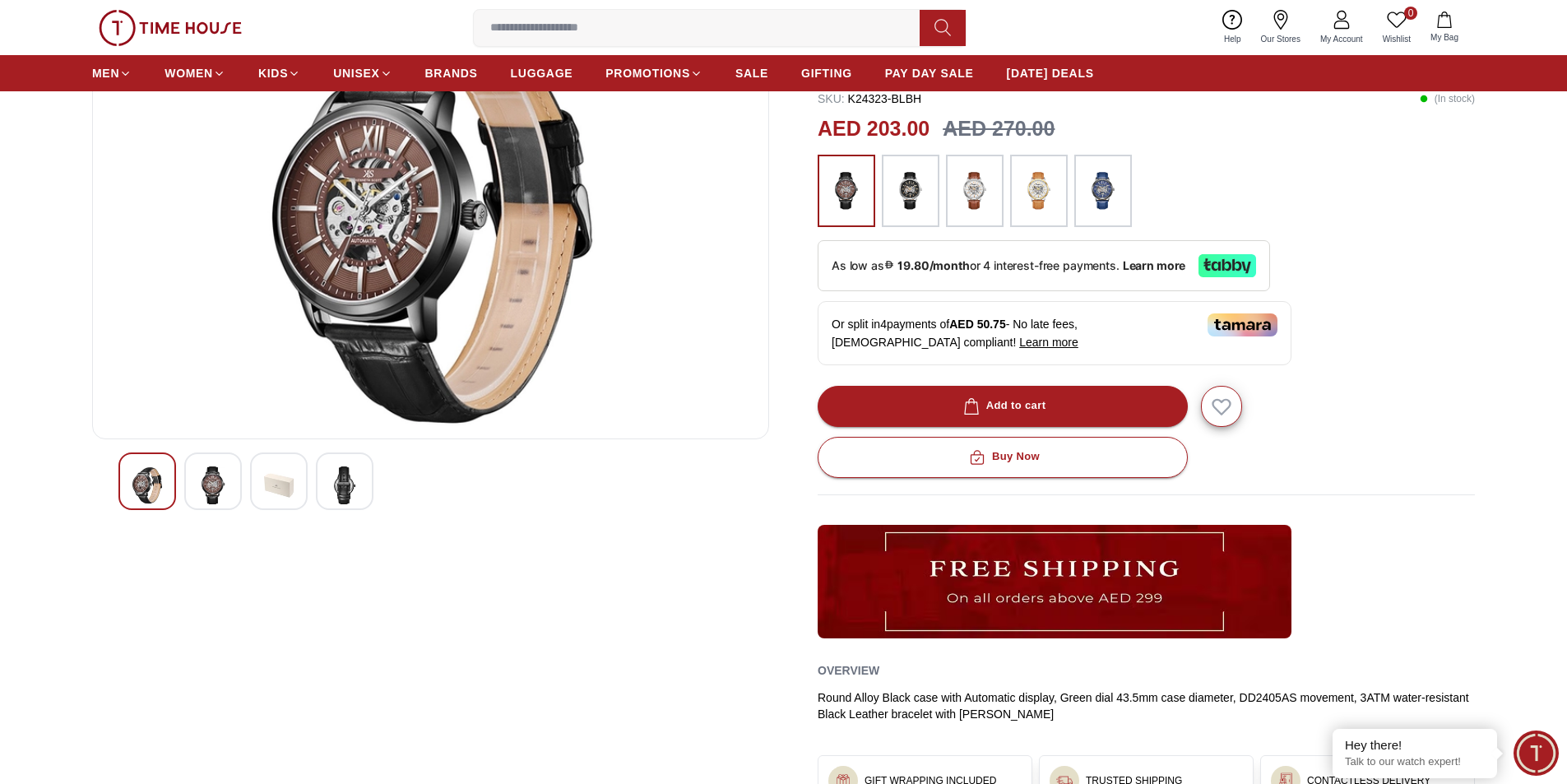
click at [221, 480] on img at bounding box center [213, 485] width 29 height 38
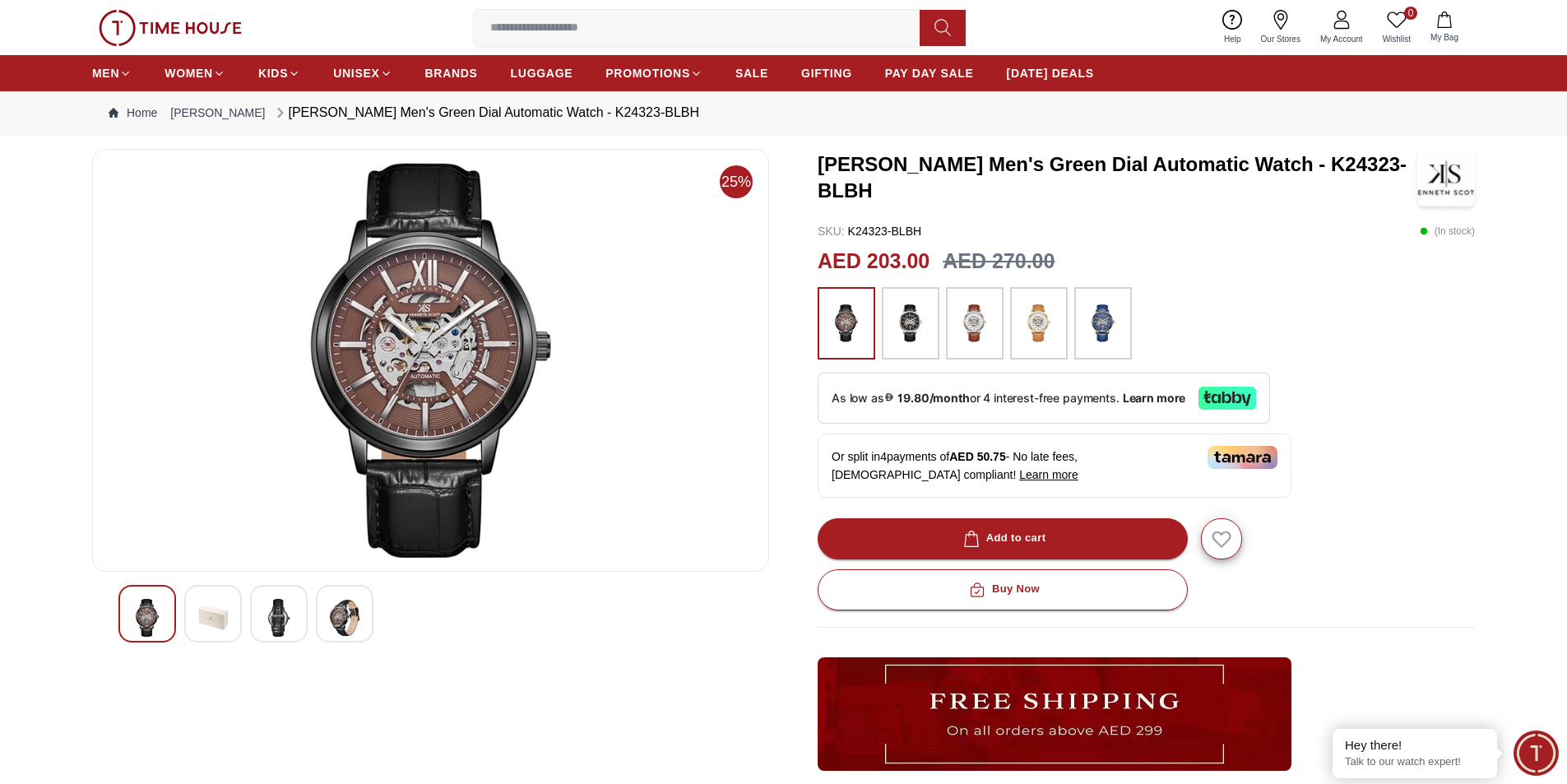
scroll to position [0, 0]
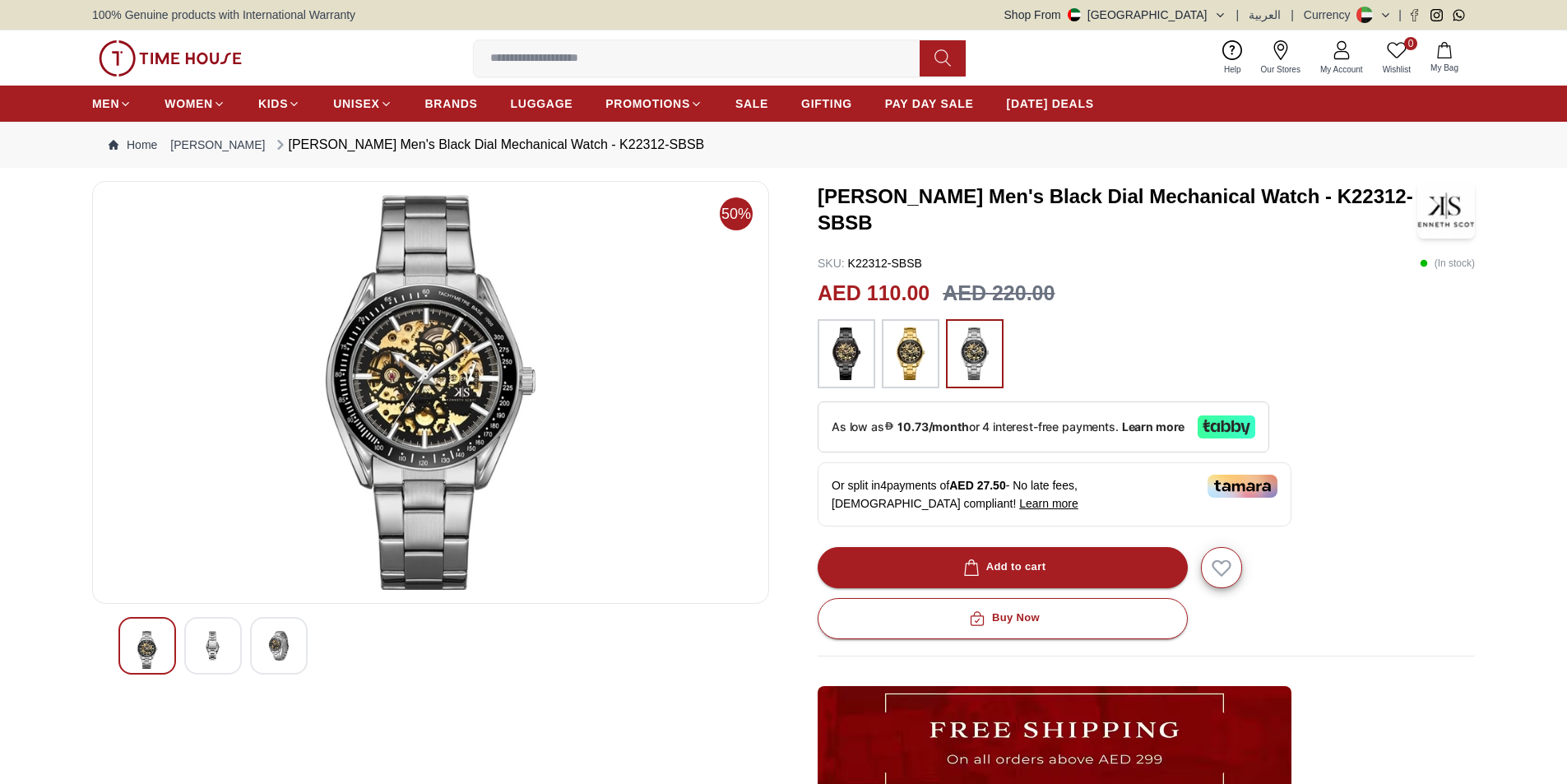
click at [207, 645] on img at bounding box center [213, 645] width 29 height 29
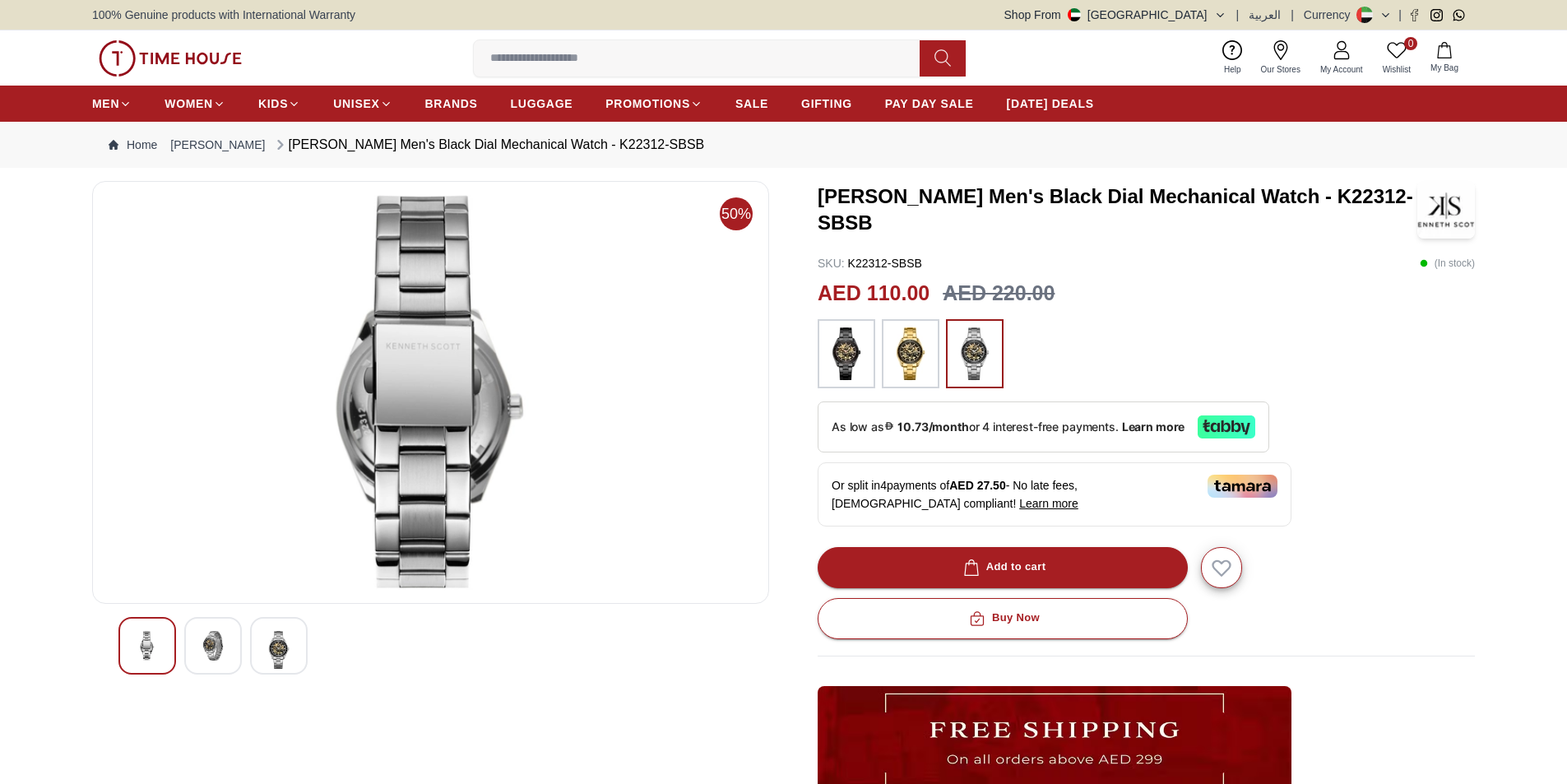
click at [288, 647] on img at bounding box center [279, 650] width 29 height 38
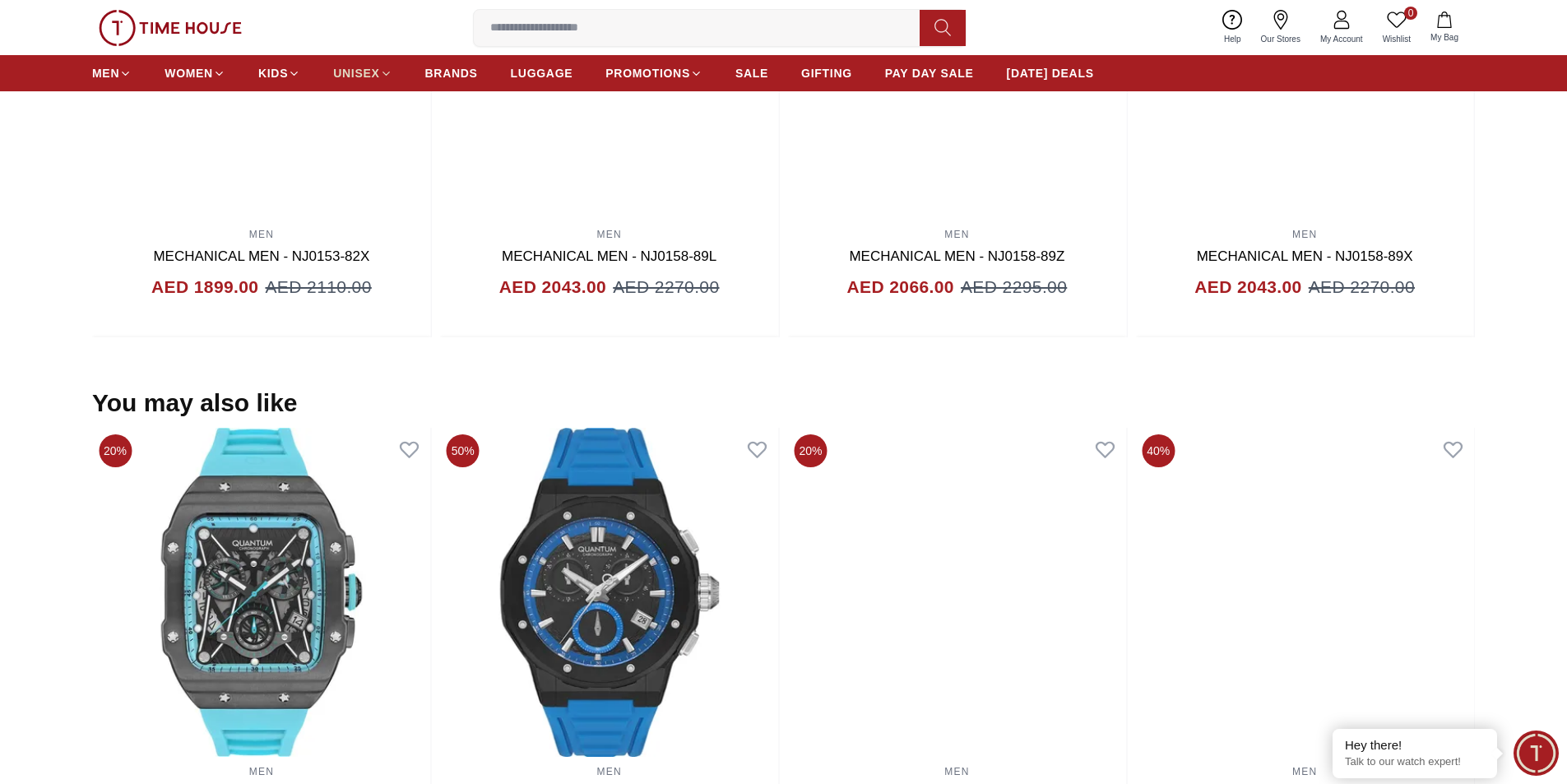
scroll to position [882, 0]
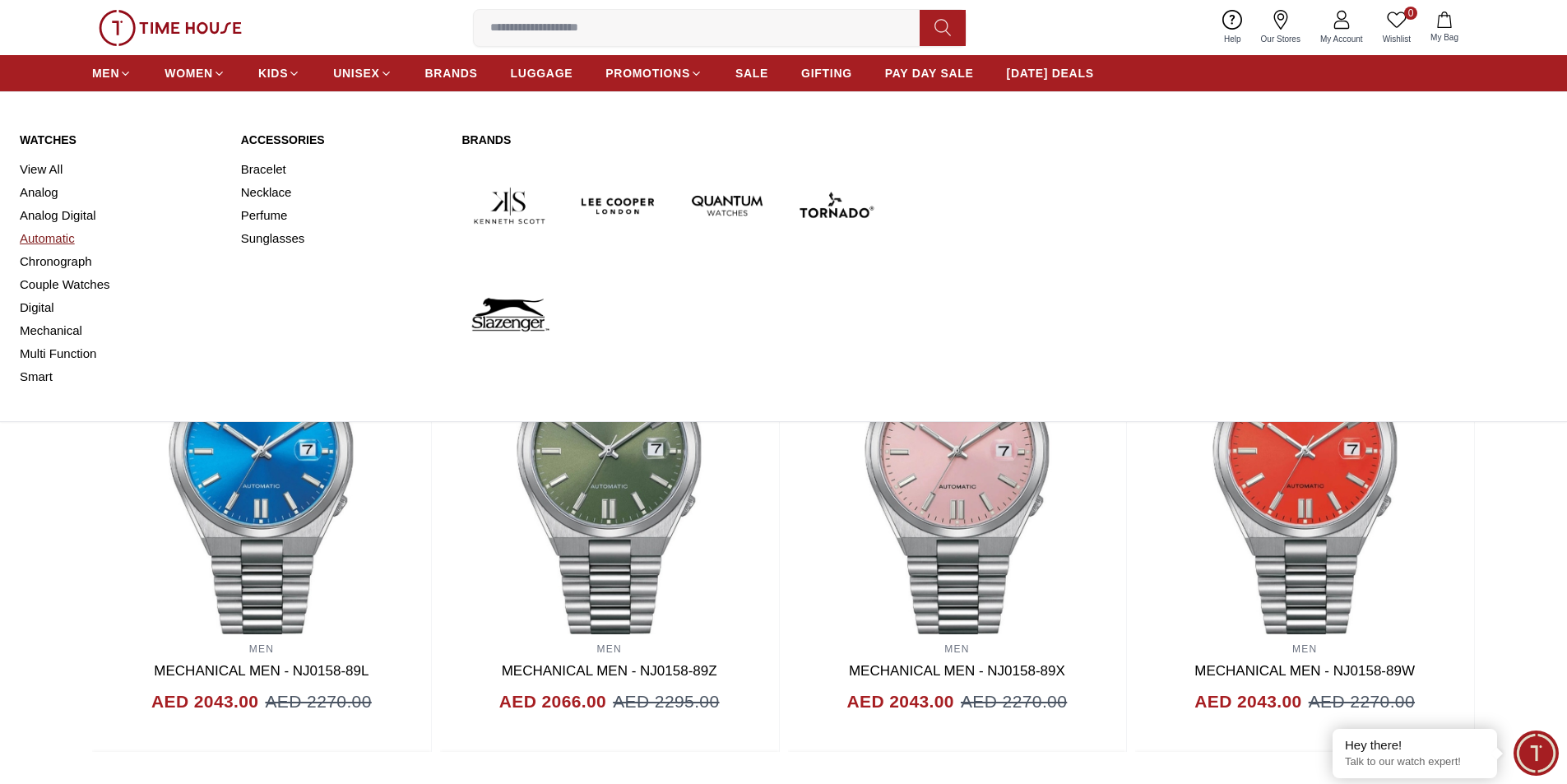
click at [62, 238] on link "Automatic" at bounding box center [120, 238] width 201 height 23
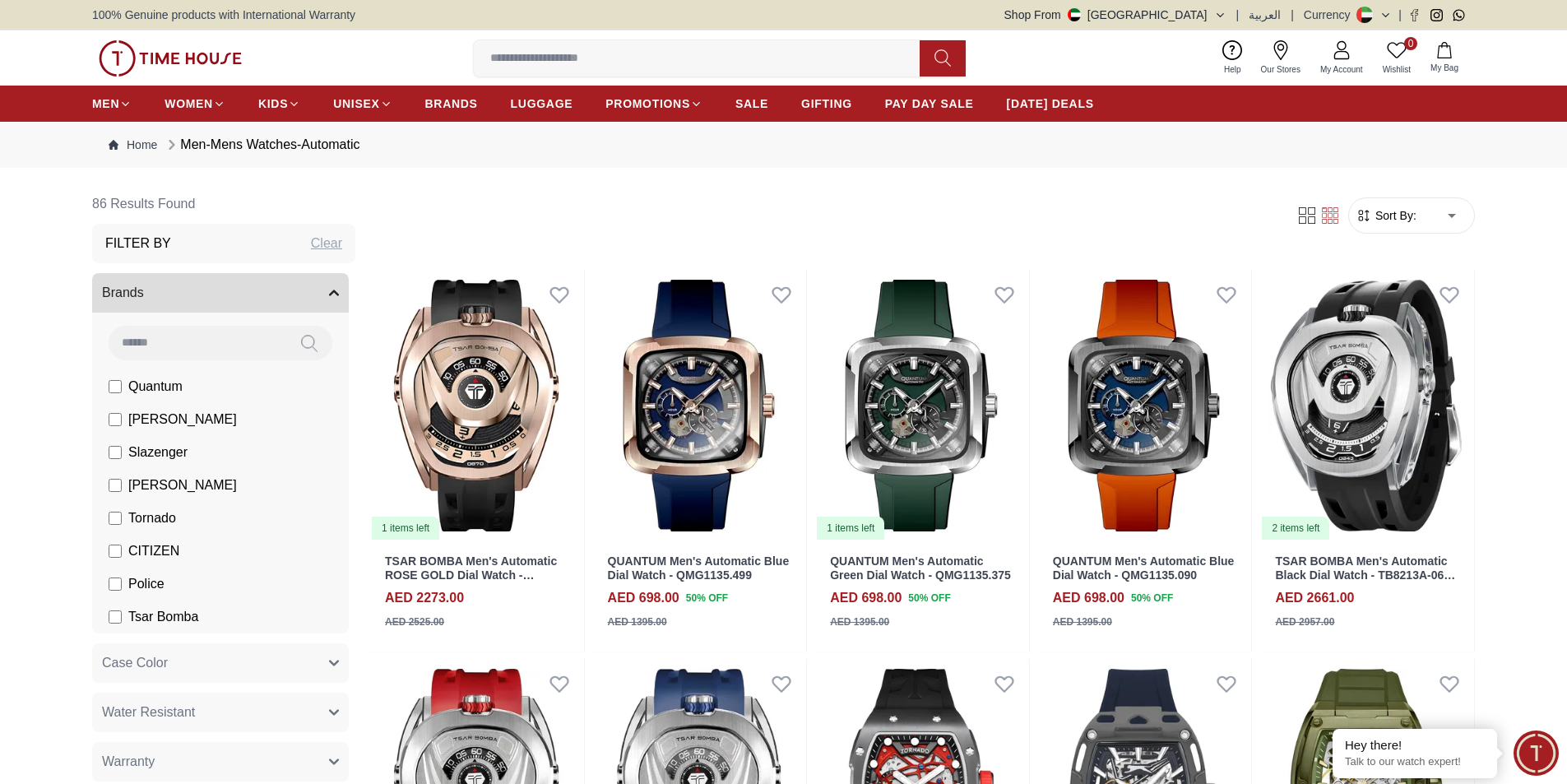
click at [182, 488] on span "[PERSON_NAME]" at bounding box center [183, 485] width 109 height 20
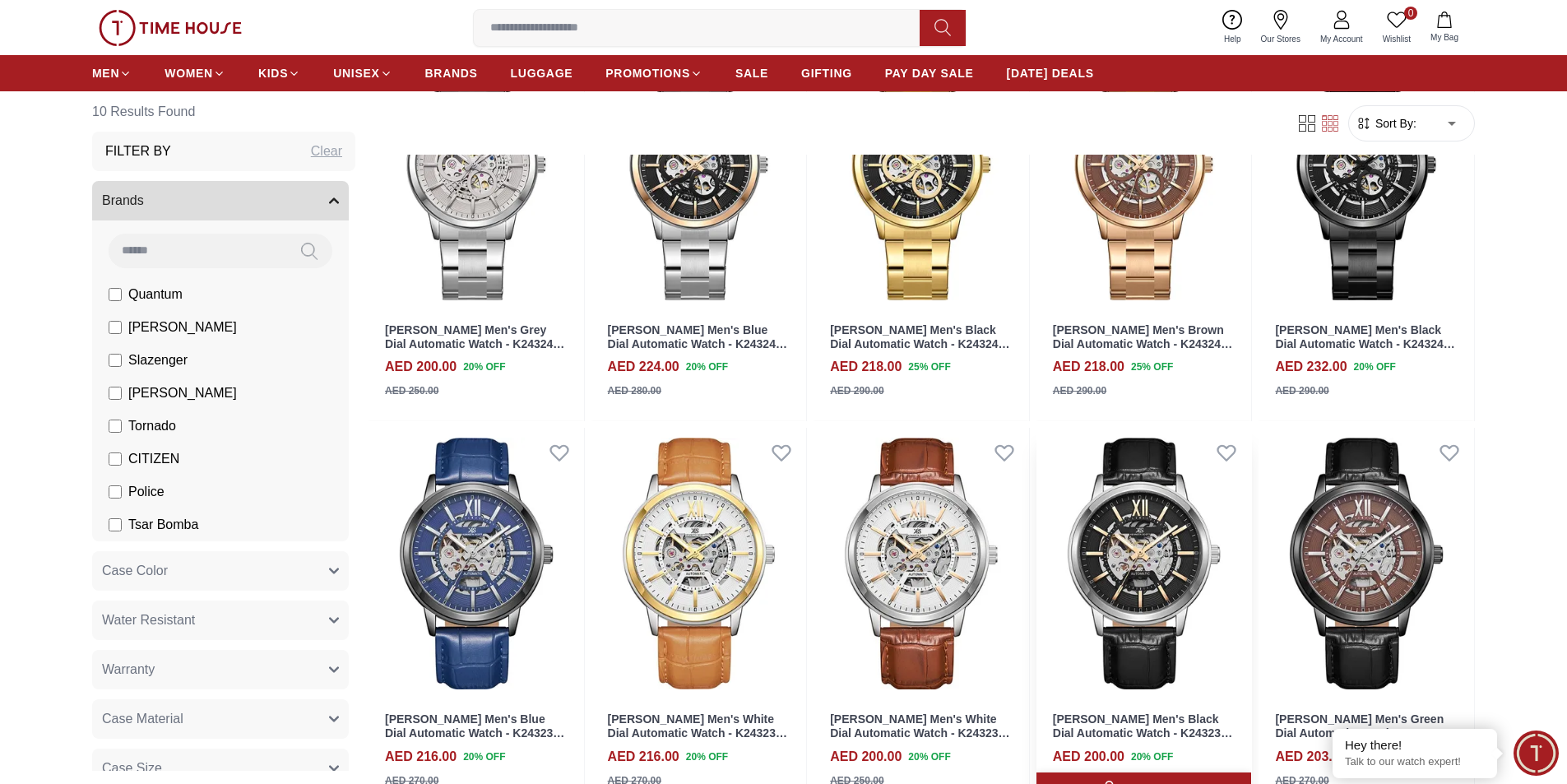
scroll to position [329, 0]
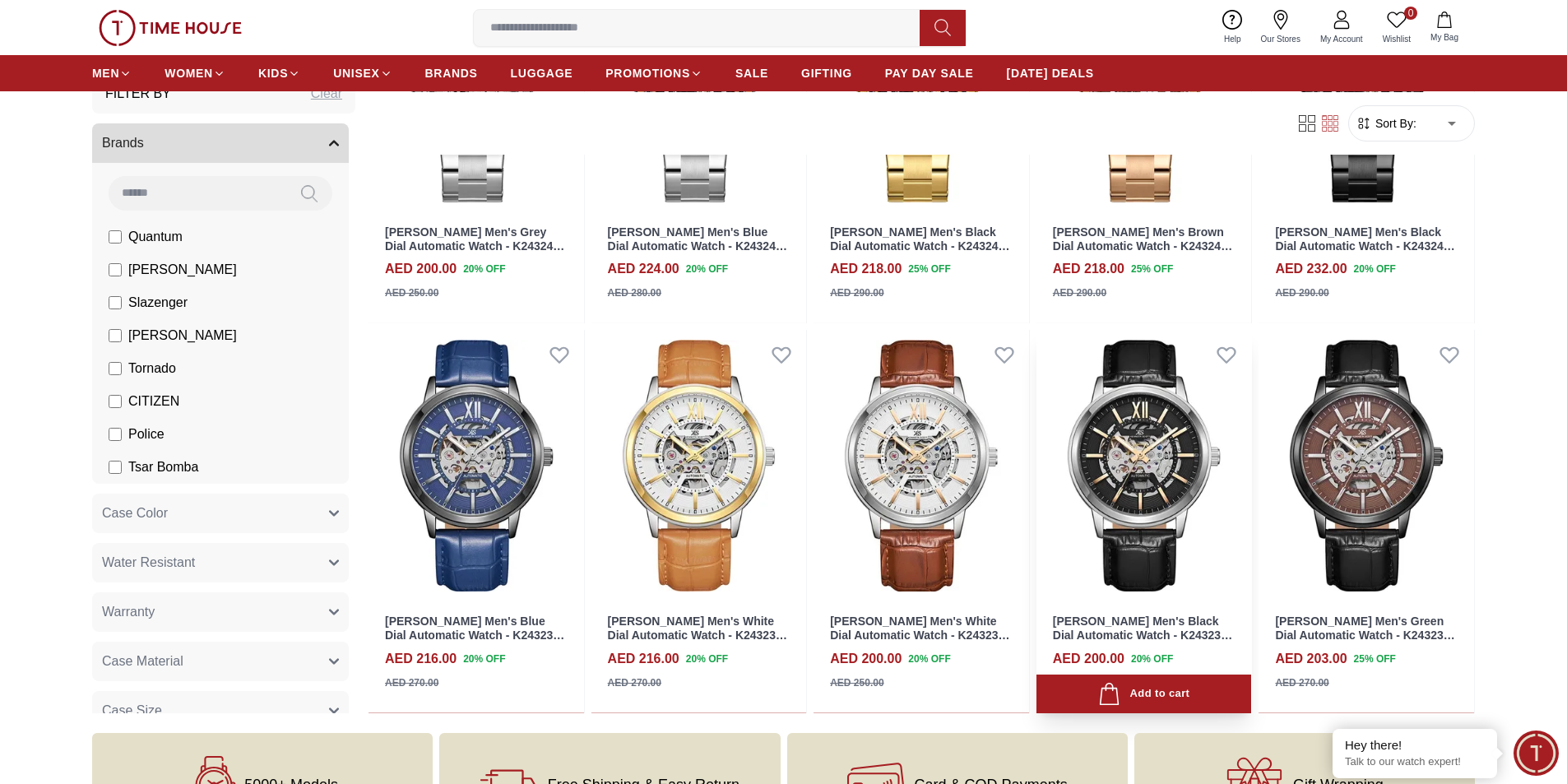
click at [1133, 628] on link "[PERSON_NAME] Men's Black Dial Automatic Watch - K24323-SLBBK" at bounding box center [1142, 634] width 179 height 41
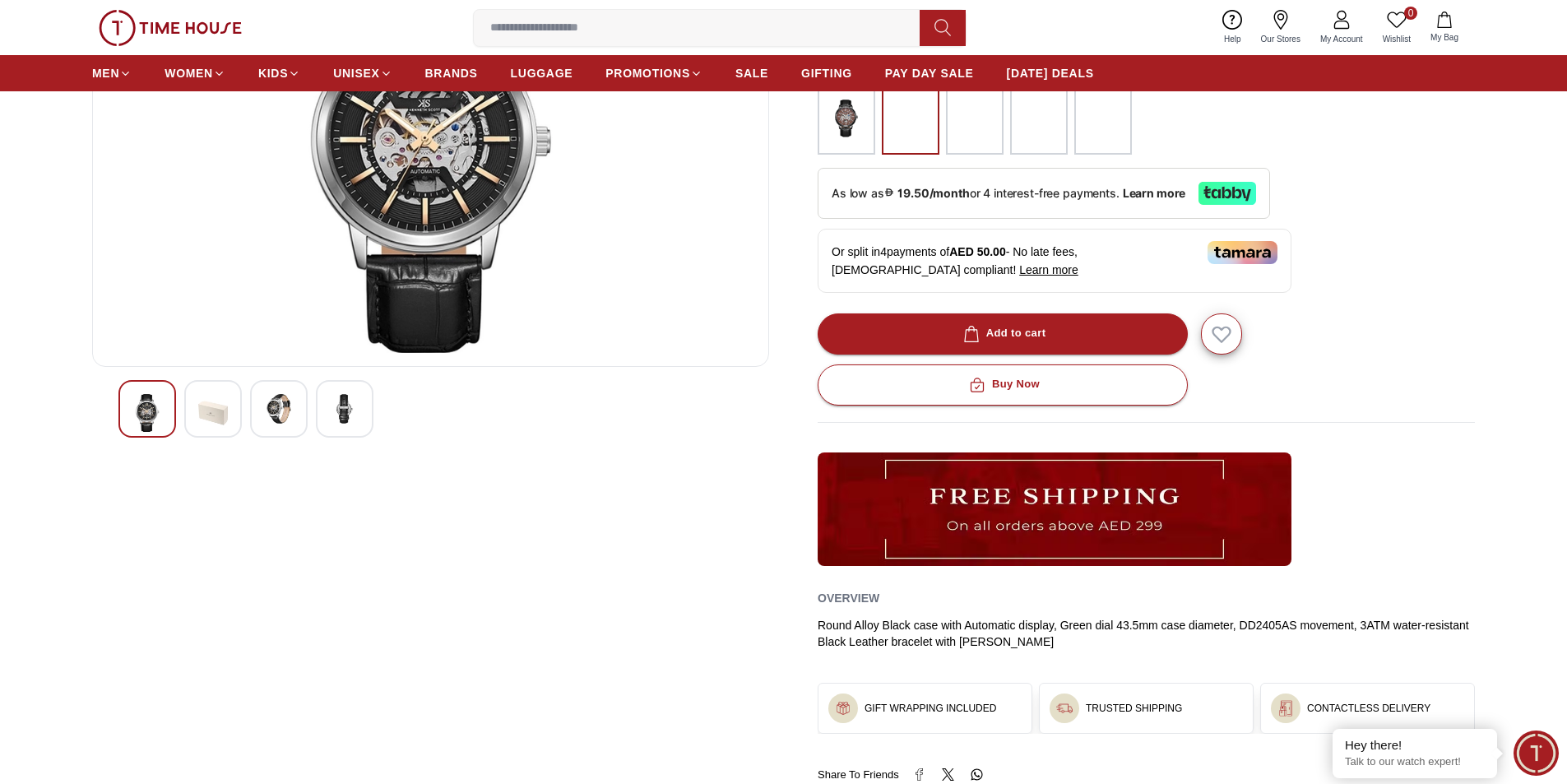
scroll to position [247, 0]
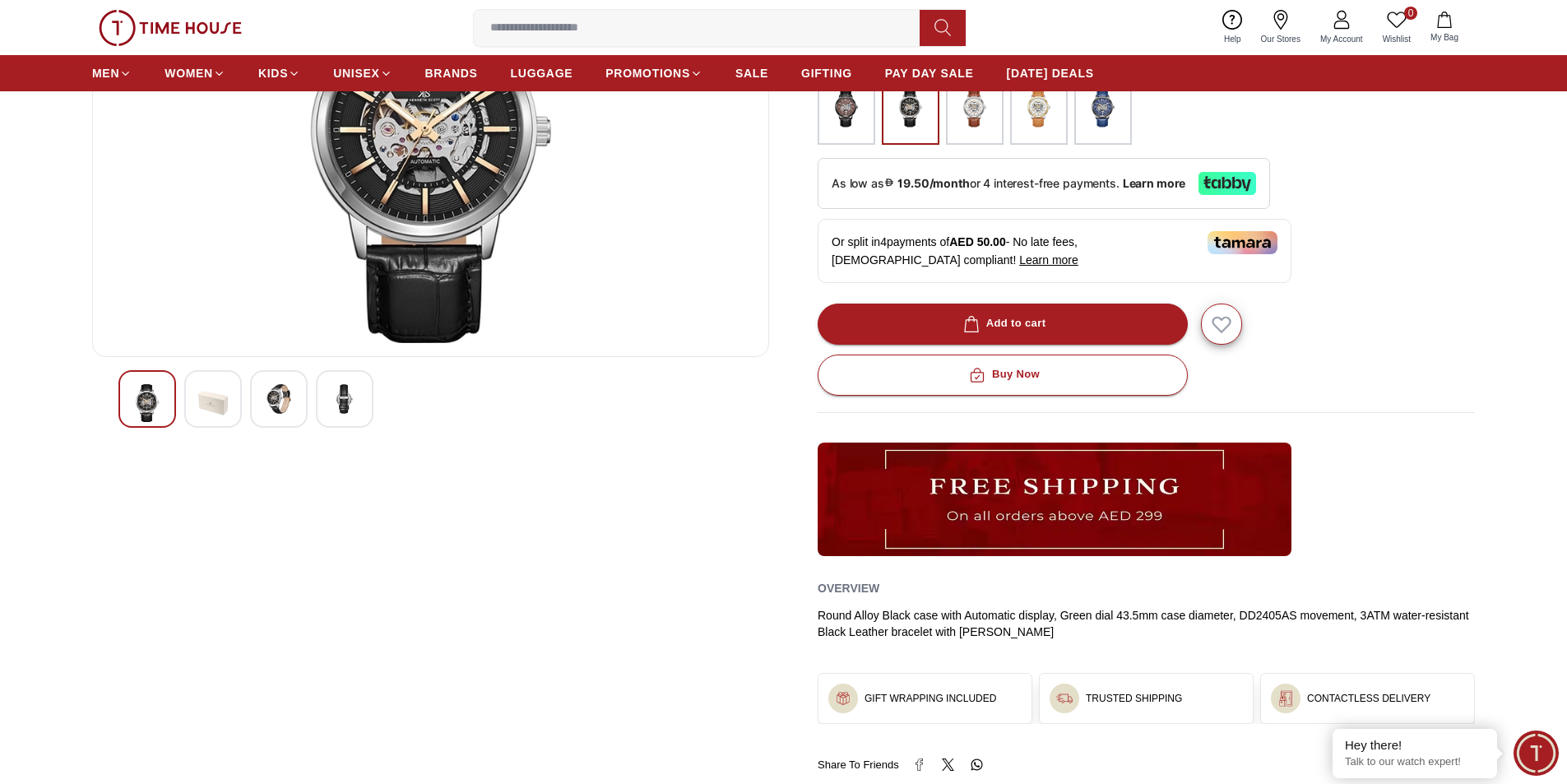
click at [196, 395] on div at bounding box center [213, 399] width 58 height 58
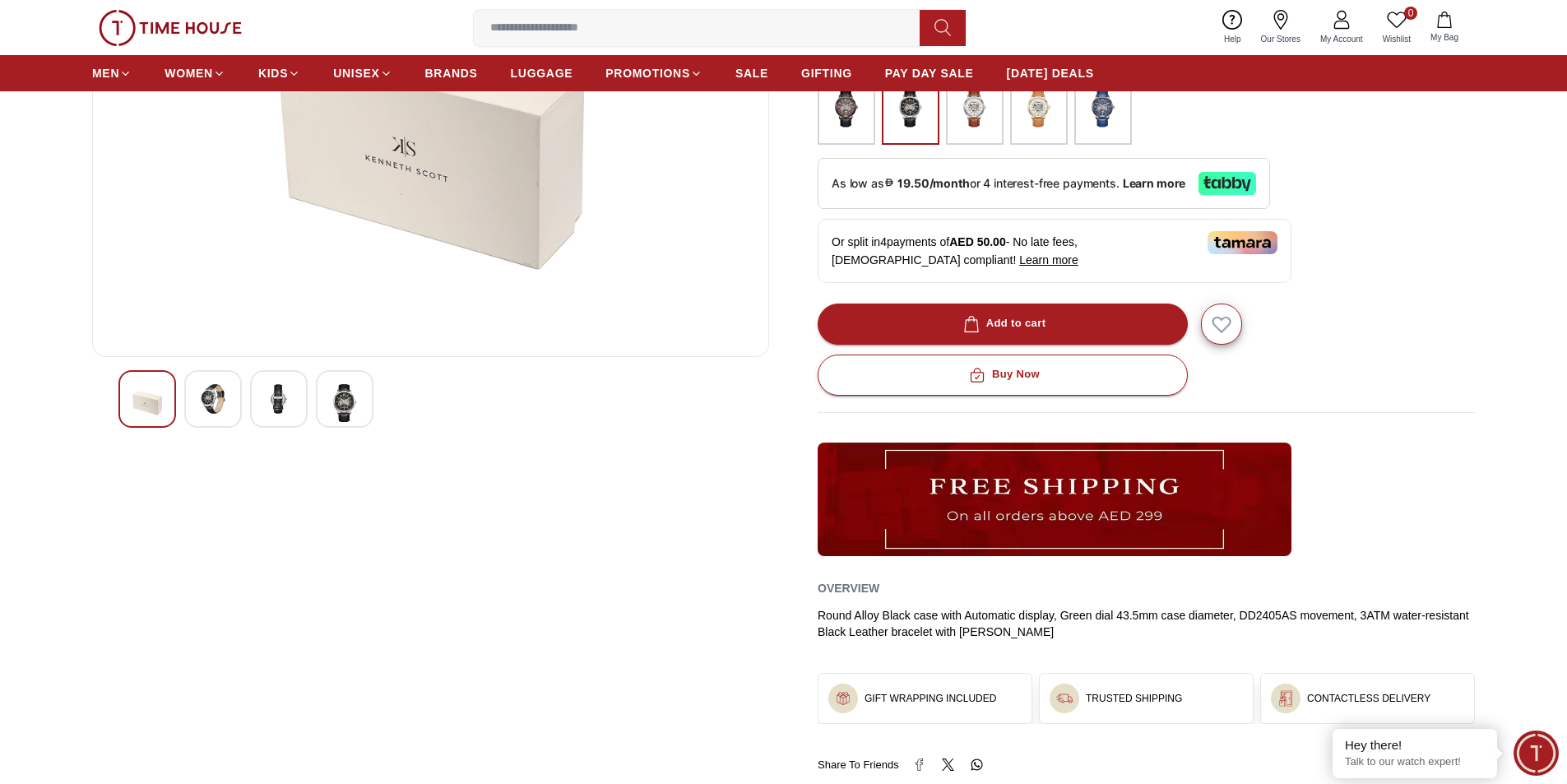
click at [253, 408] on div at bounding box center [279, 399] width 58 height 58
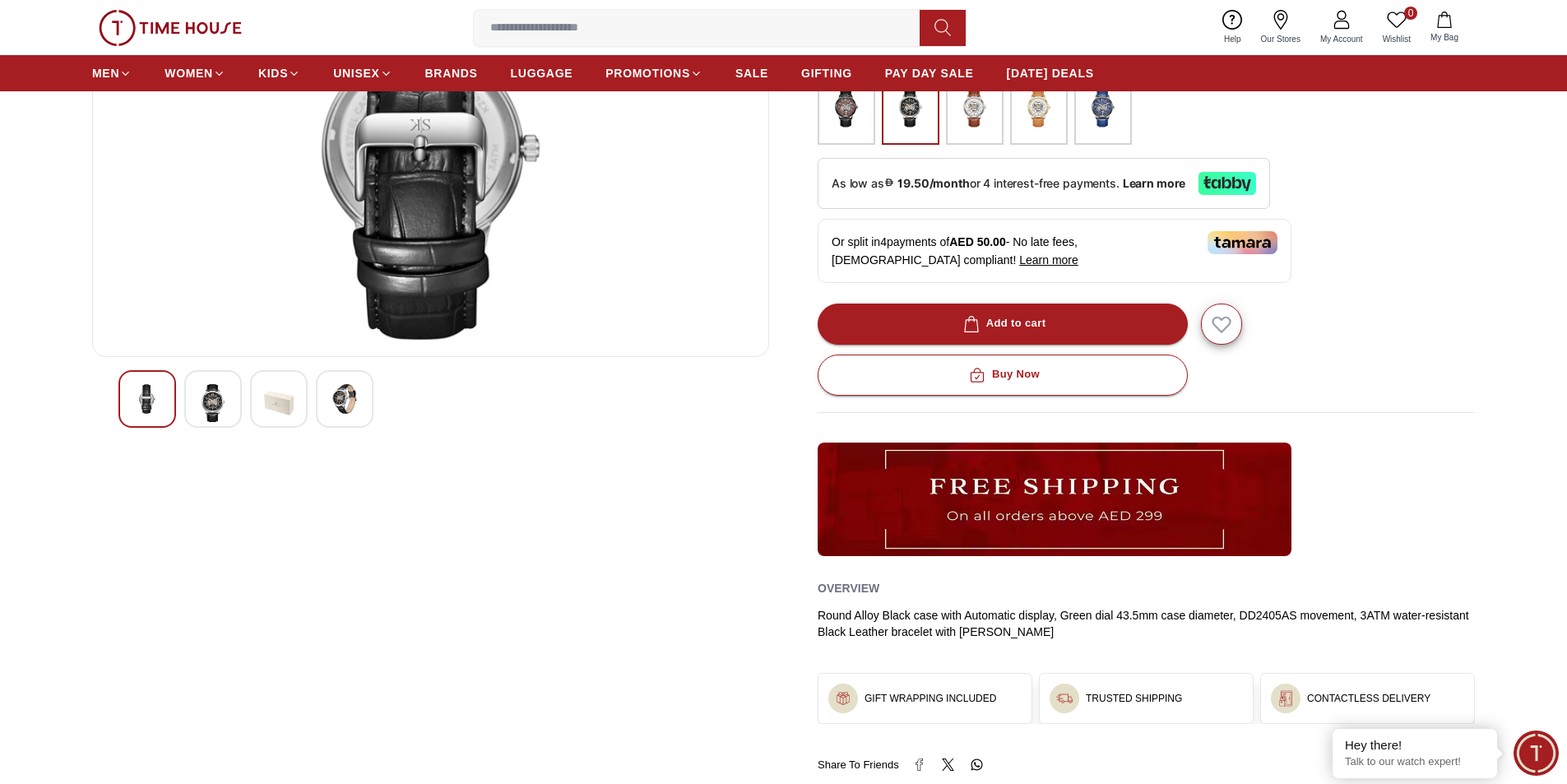
click at [316, 411] on div at bounding box center [430, 399] width 624 height 58
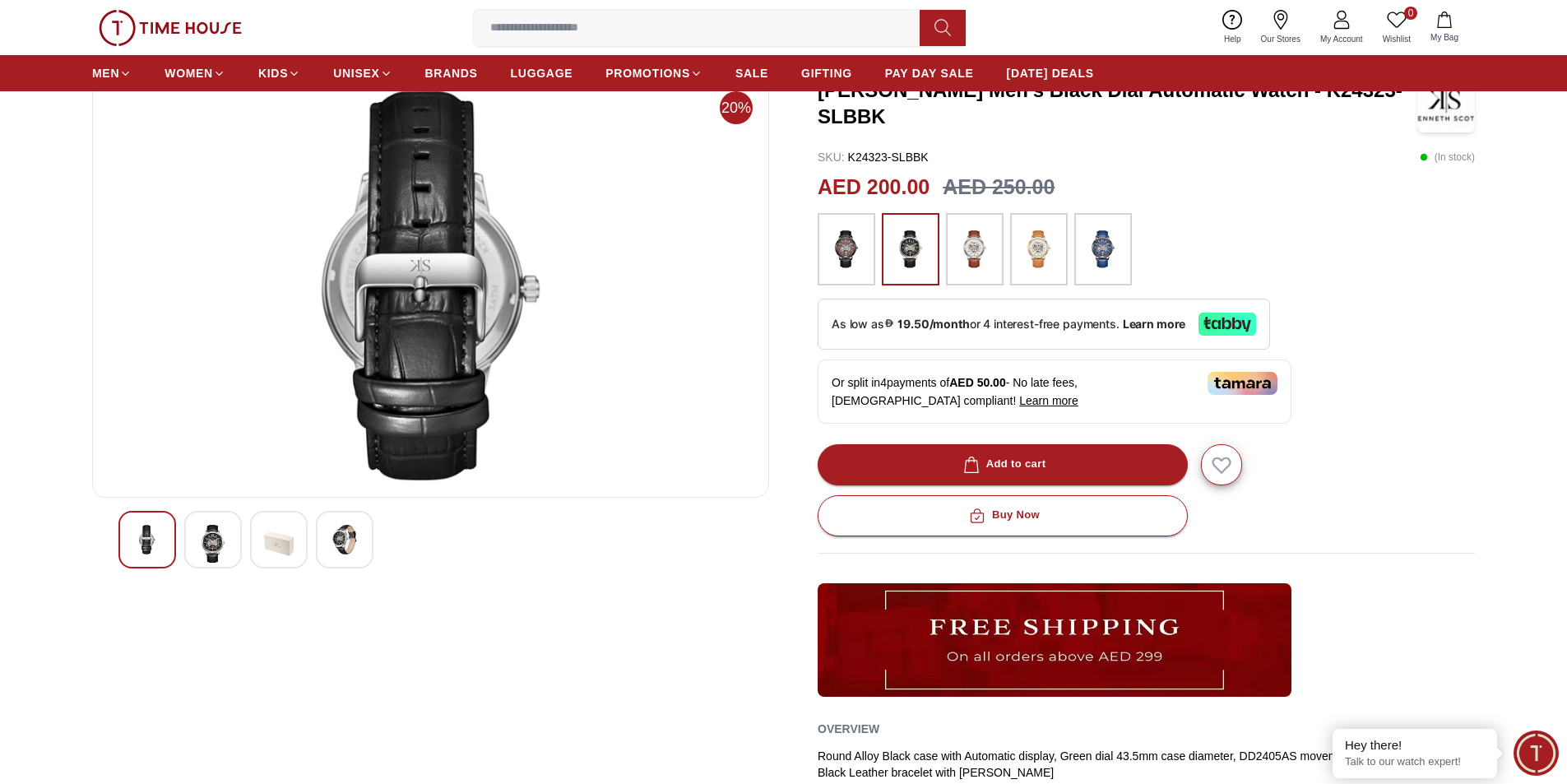
scroll to position [0, 0]
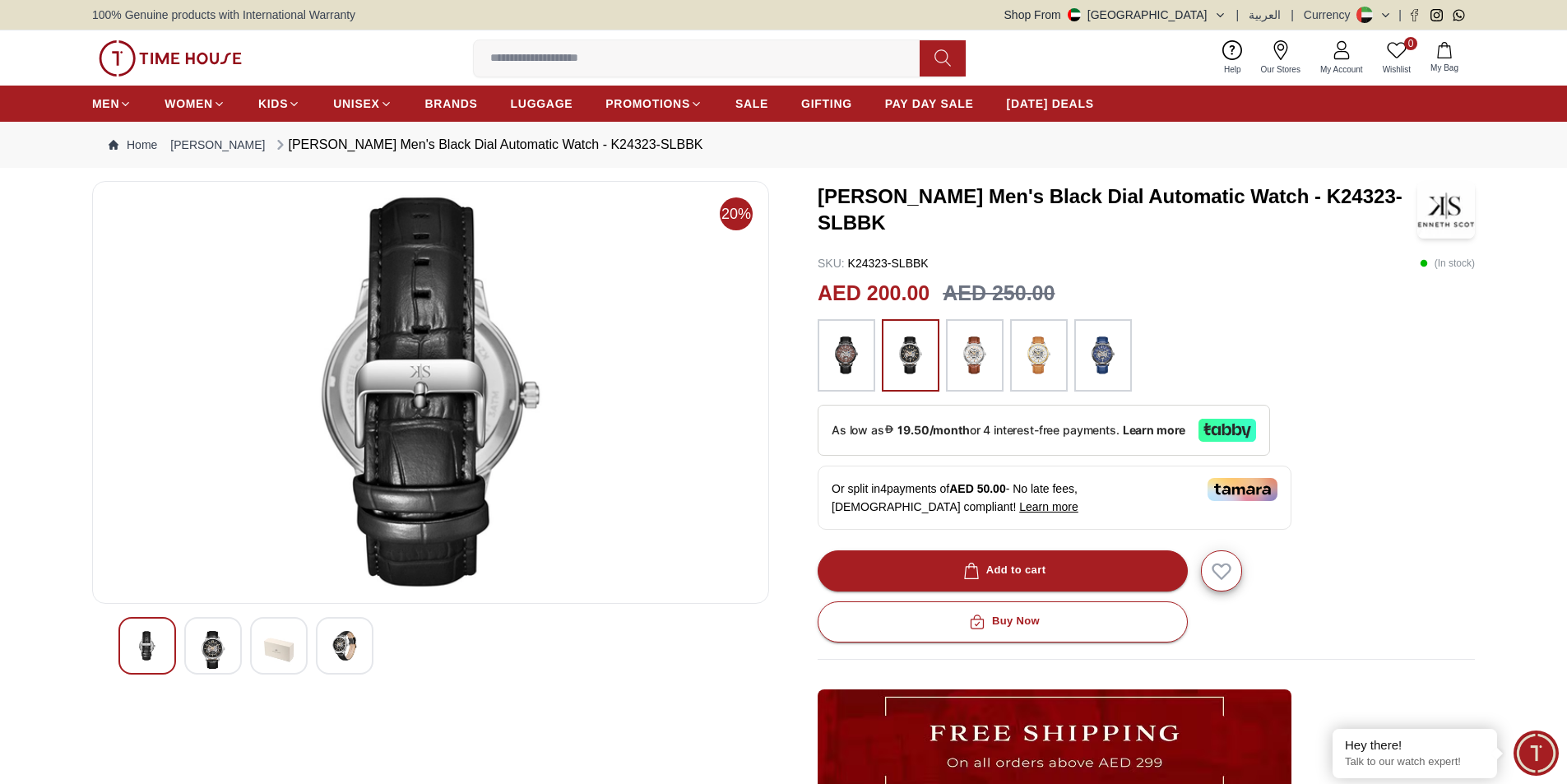
click at [199, 658] on img at bounding box center [213, 650] width 29 height 38
